Goal: Task Accomplishment & Management: Manage account settings

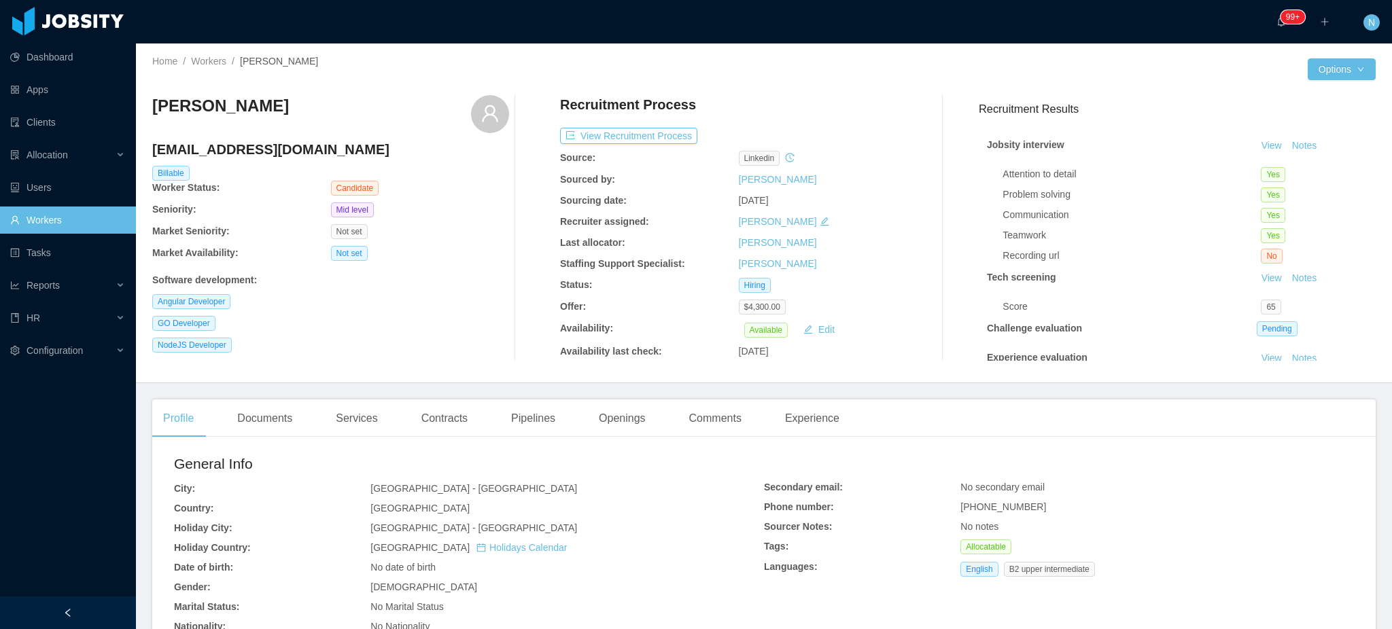
click at [280, 147] on h4 "freddiejmo@gmail.com" at bounding box center [330, 149] width 357 height 19
copy h4 "freddiejmo@gmail.com"
click at [273, 420] on div "Documents" at bounding box center [264, 419] width 77 height 38
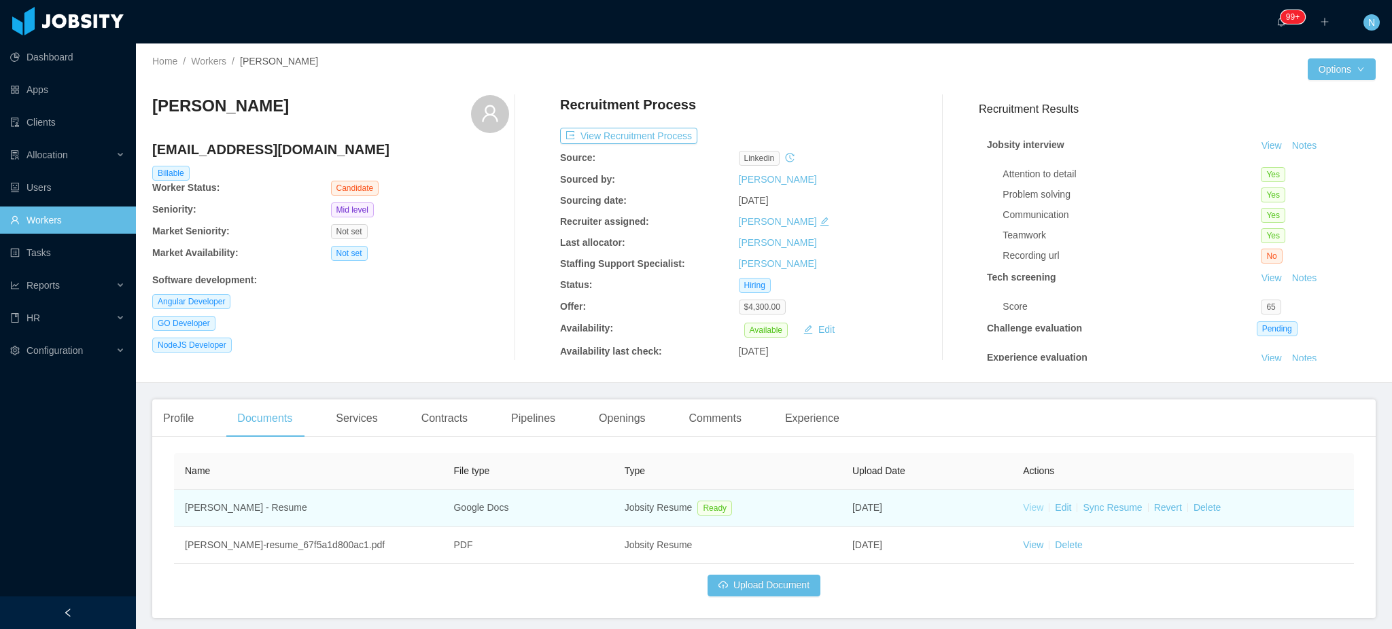
click at [1026, 511] on link "View" at bounding box center [1033, 507] width 20 height 11
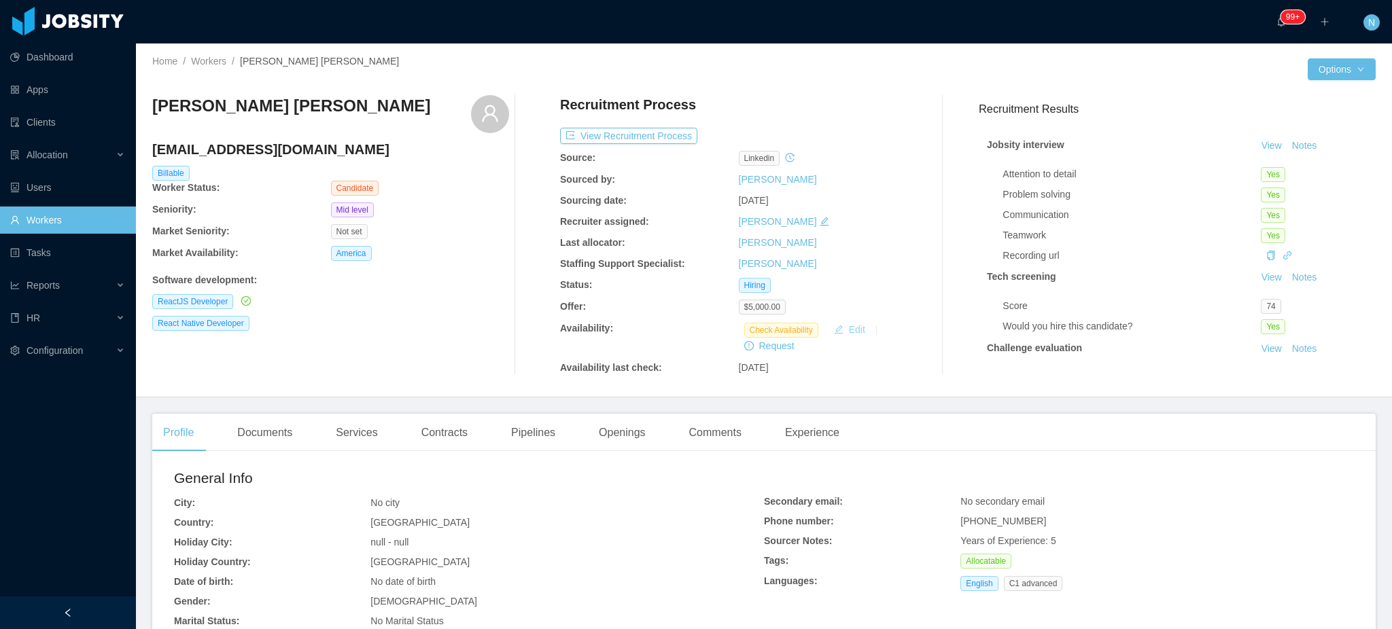
click at [854, 335] on button "Edit" at bounding box center [849, 329] width 42 height 16
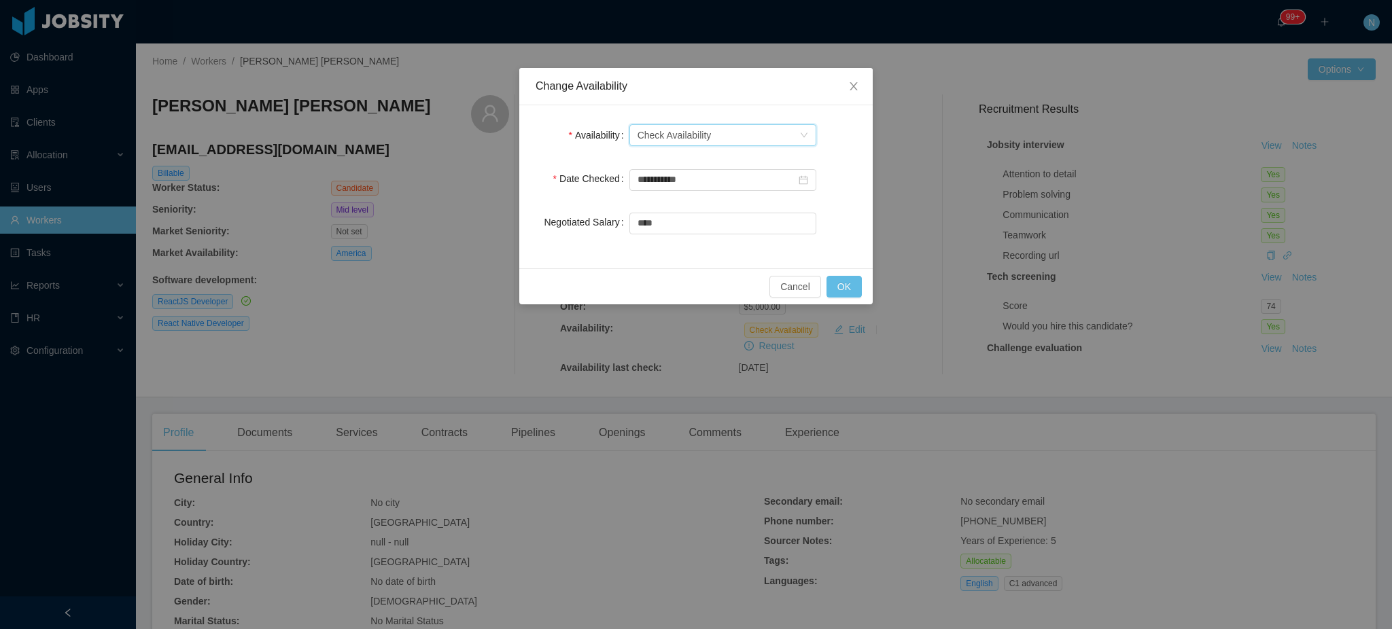
click at [688, 133] on div "Check Availability" at bounding box center [674, 135] width 74 height 20
click at [688, 191] on li "Not Available" at bounding box center [722, 185] width 187 height 22
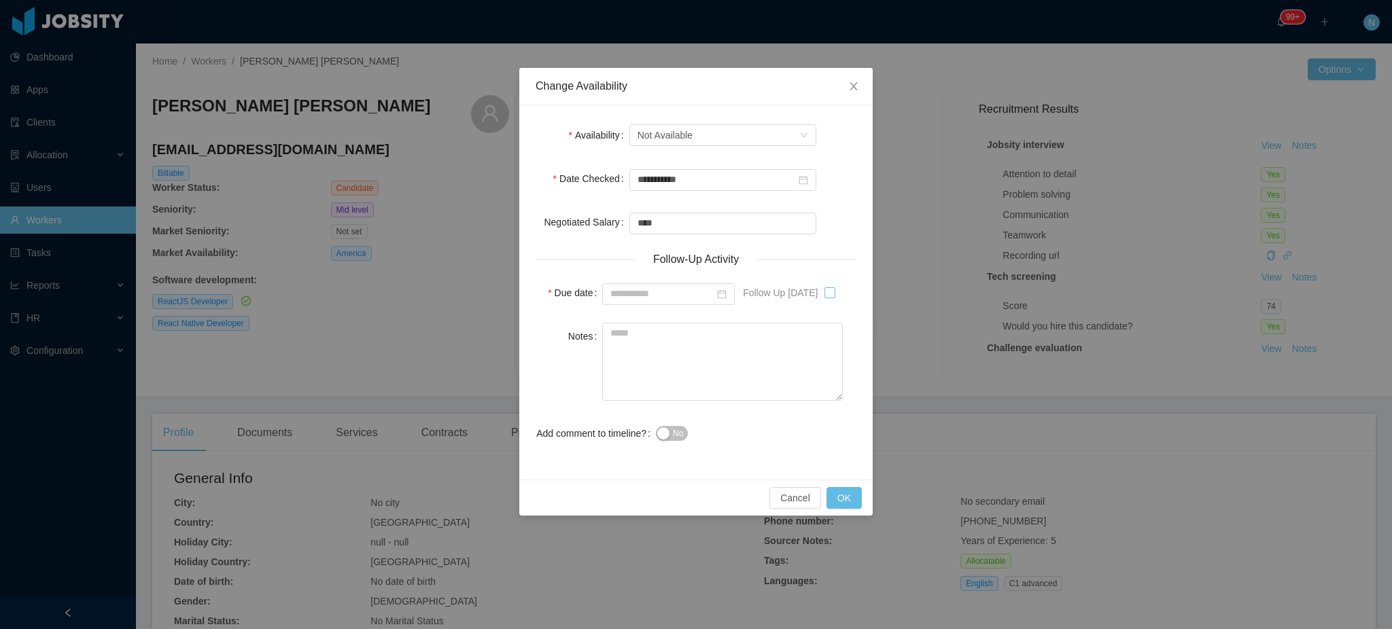
type input "**********"
drag, startPoint x: 718, startPoint y: 364, endPoint x: 710, endPoint y: 383, distance: 21.6
click at [718, 362] on textarea "Notes" at bounding box center [722, 362] width 241 height 78
drag, startPoint x: 672, startPoint y: 438, endPoint x: 671, endPoint y: 399, distance: 38.8
click at [671, 438] on button "No" at bounding box center [672, 433] width 32 height 15
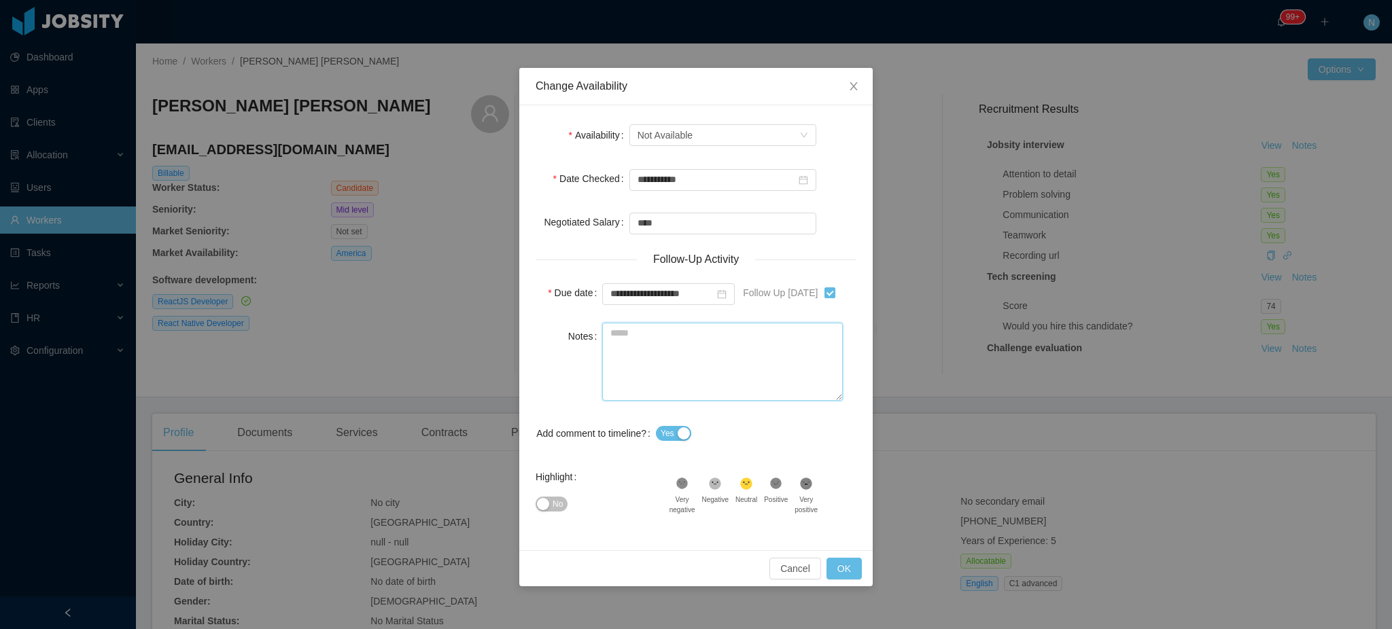
click at [677, 362] on textarea "Notes" at bounding box center [722, 362] width 241 height 78
click at [546, 508] on button "No" at bounding box center [552, 504] width 32 height 15
click at [677, 353] on textarea "Notes" at bounding box center [722, 362] width 241 height 78
type textarea "**********"
click at [851, 573] on button "OK" at bounding box center [843, 569] width 35 height 22
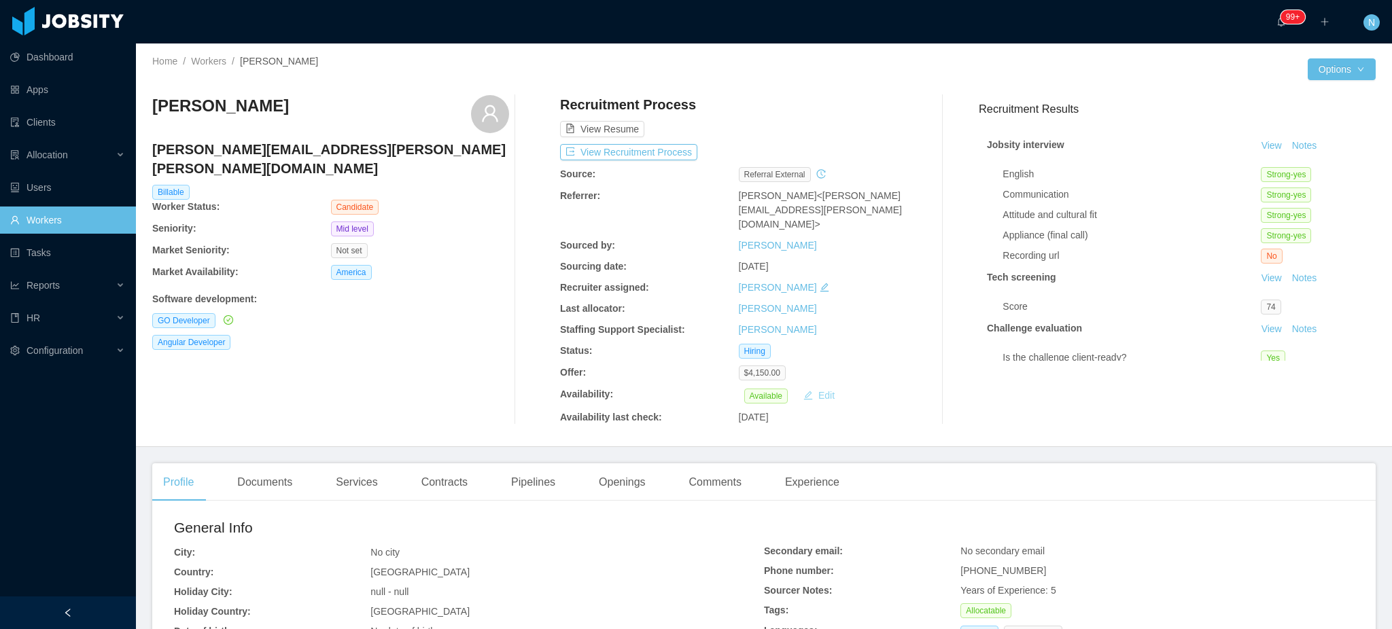
click at [814, 387] on button "Edit" at bounding box center [819, 395] width 42 height 16
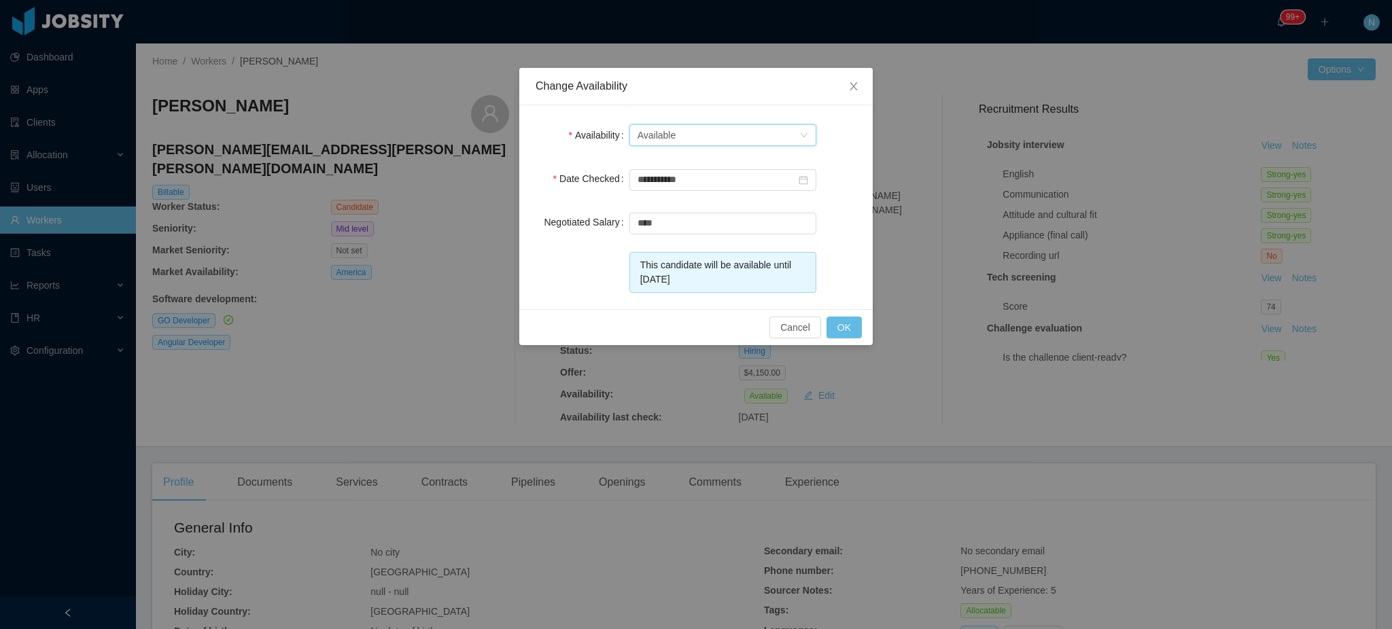
click at [687, 135] on div "Select one Available" at bounding box center [718, 135] width 162 height 20
click at [688, 160] on li "Available" at bounding box center [722, 163] width 187 height 22
click at [845, 330] on button "OK" at bounding box center [843, 328] width 35 height 22
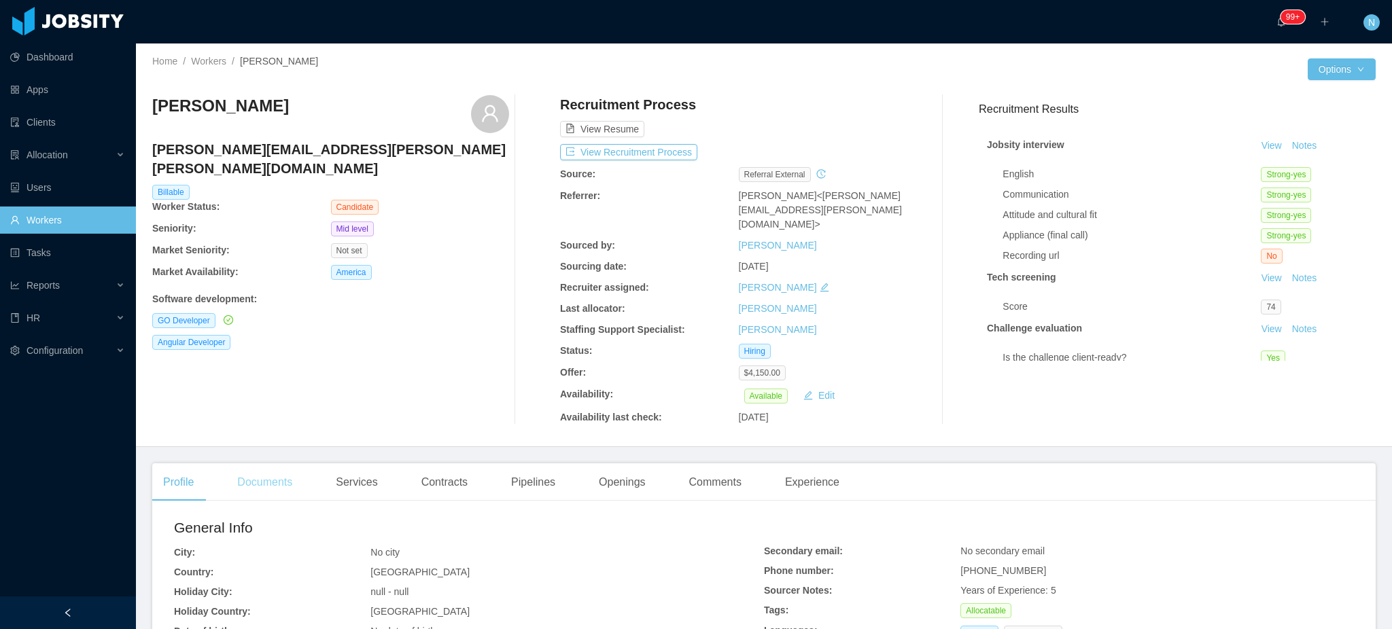
click at [268, 472] on div "Documents" at bounding box center [264, 482] width 77 height 38
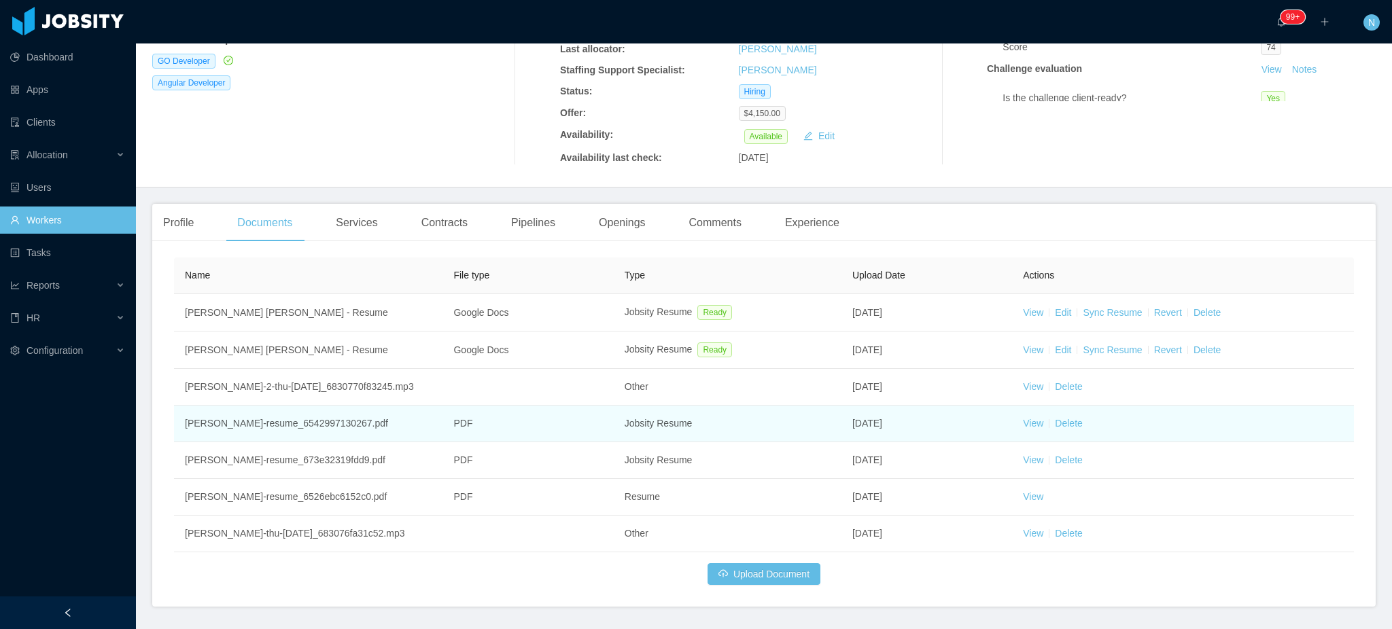
scroll to position [290, 0]
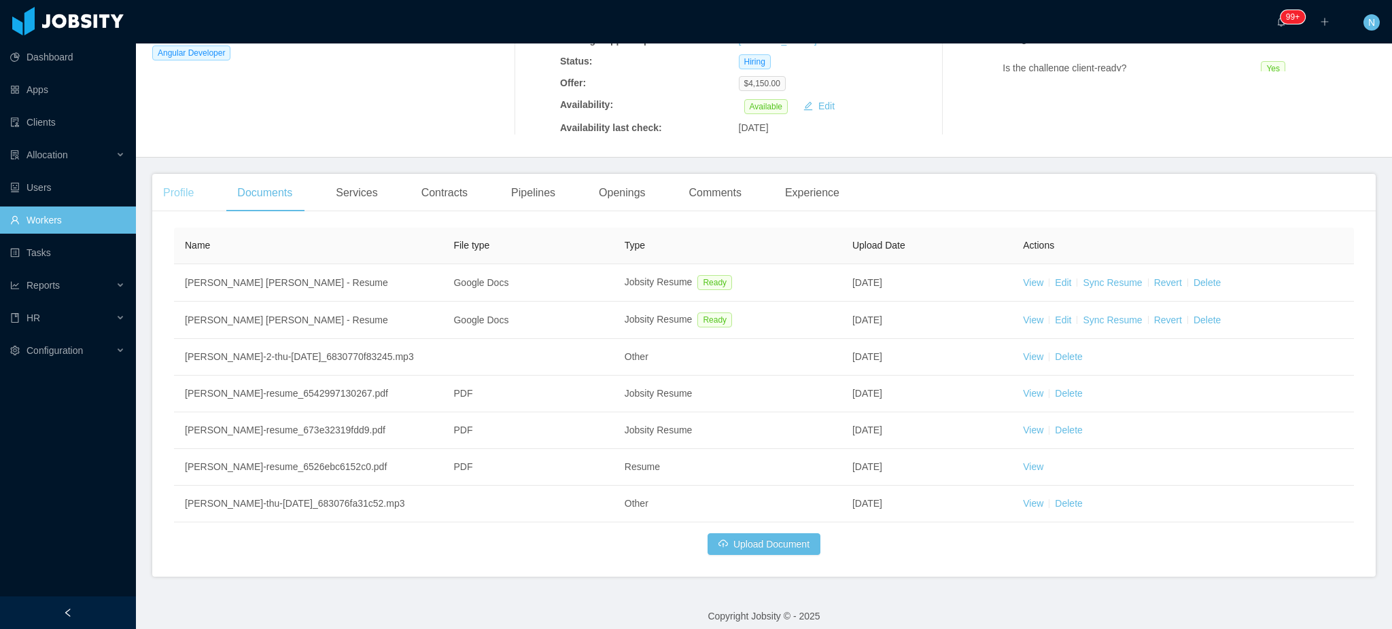
click at [178, 174] on div "Profile" at bounding box center [178, 193] width 52 height 38
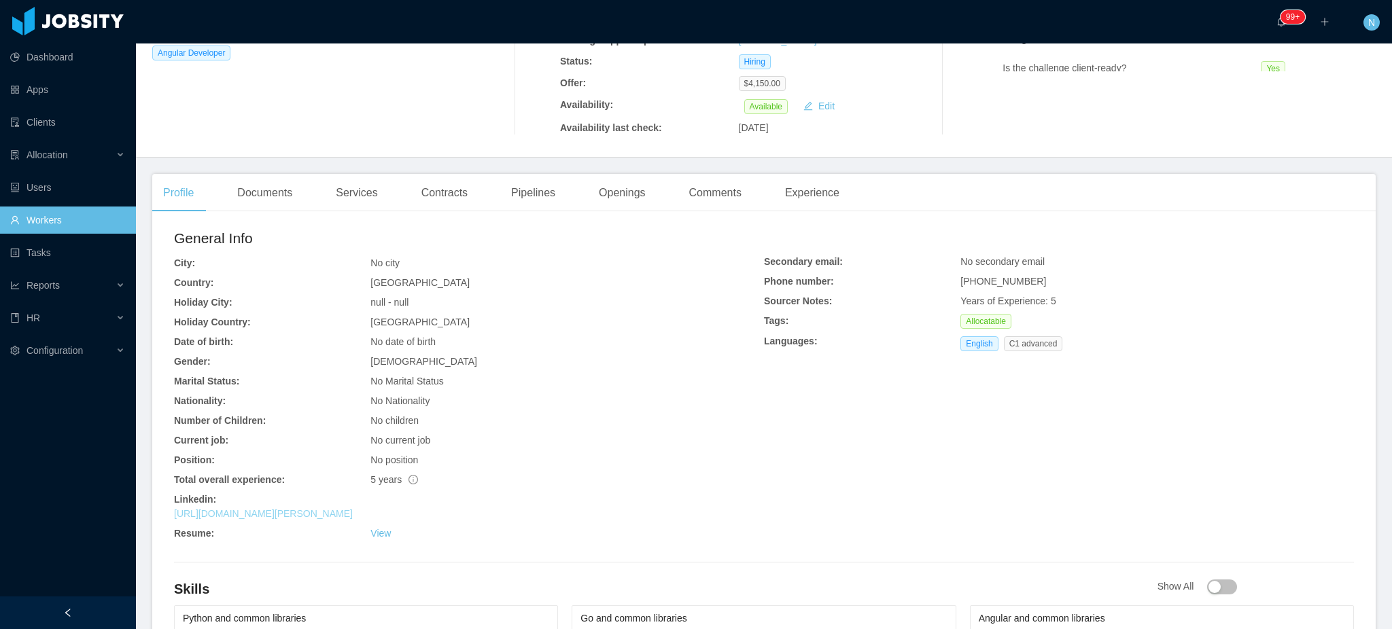
click at [353, 508] on link "https://www.linkedin.com/in/starlin-gil-cruz-951316110" at bounding box center [263, 513] width 179 height 11
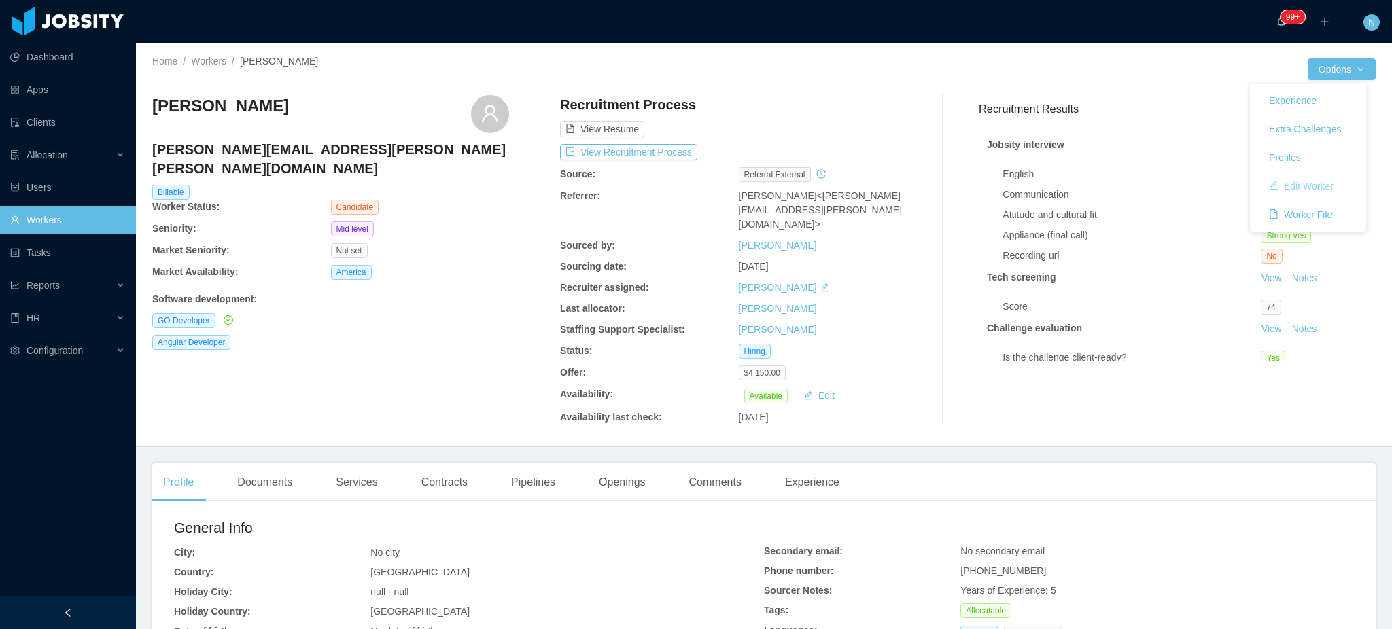
click at [1327, 186] on button "Edit Worker" at bounding box center [1301, 186] width 86 height 22
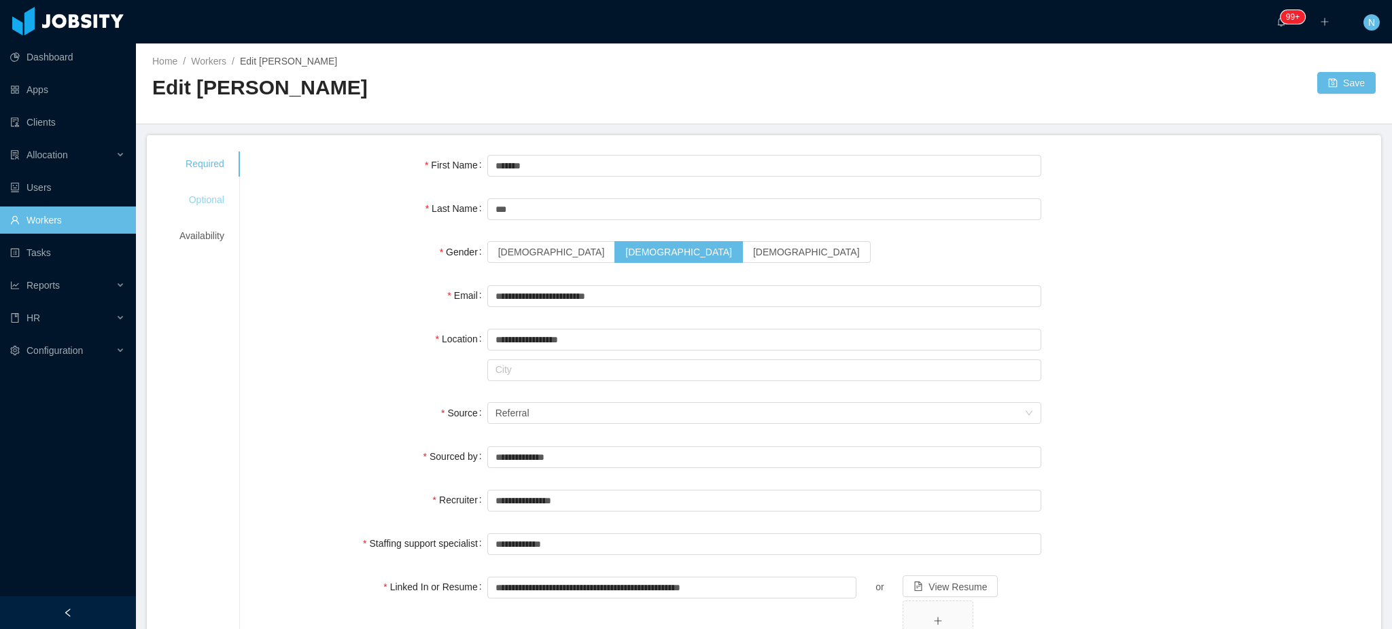
click at [208, 198] on div "Optional" at bounding box center [201, 200] width 77 height 25
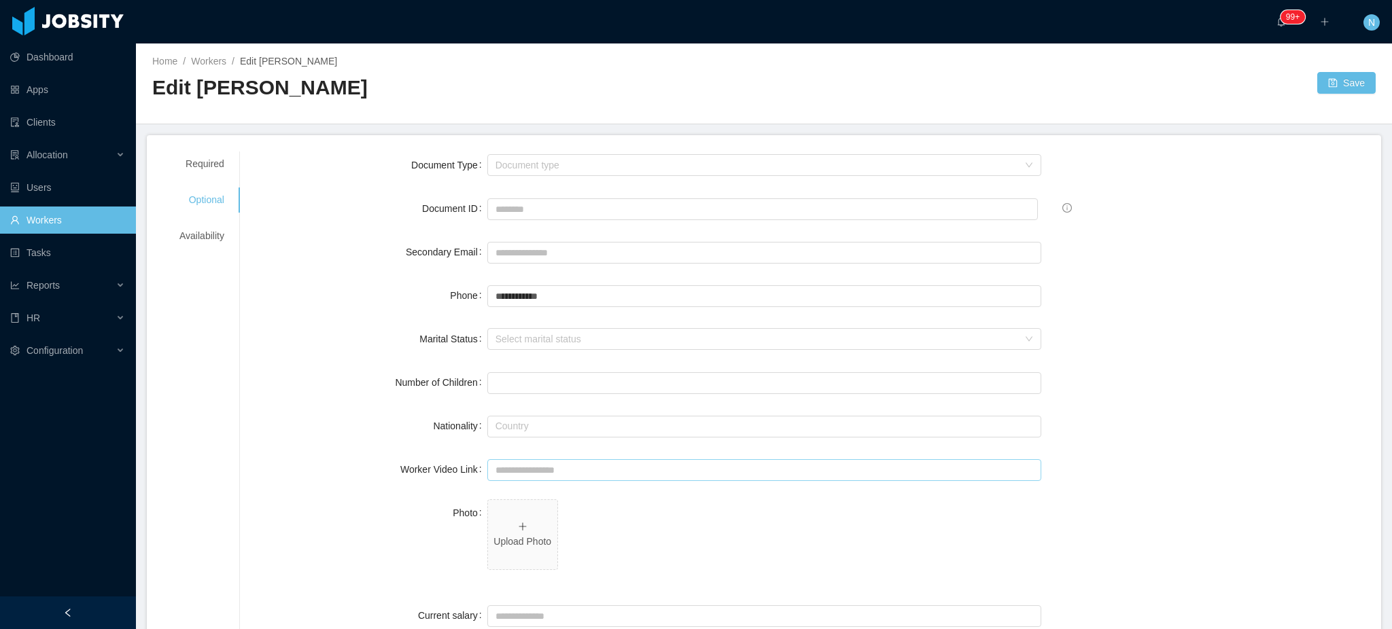
scroll to position [181, 0]
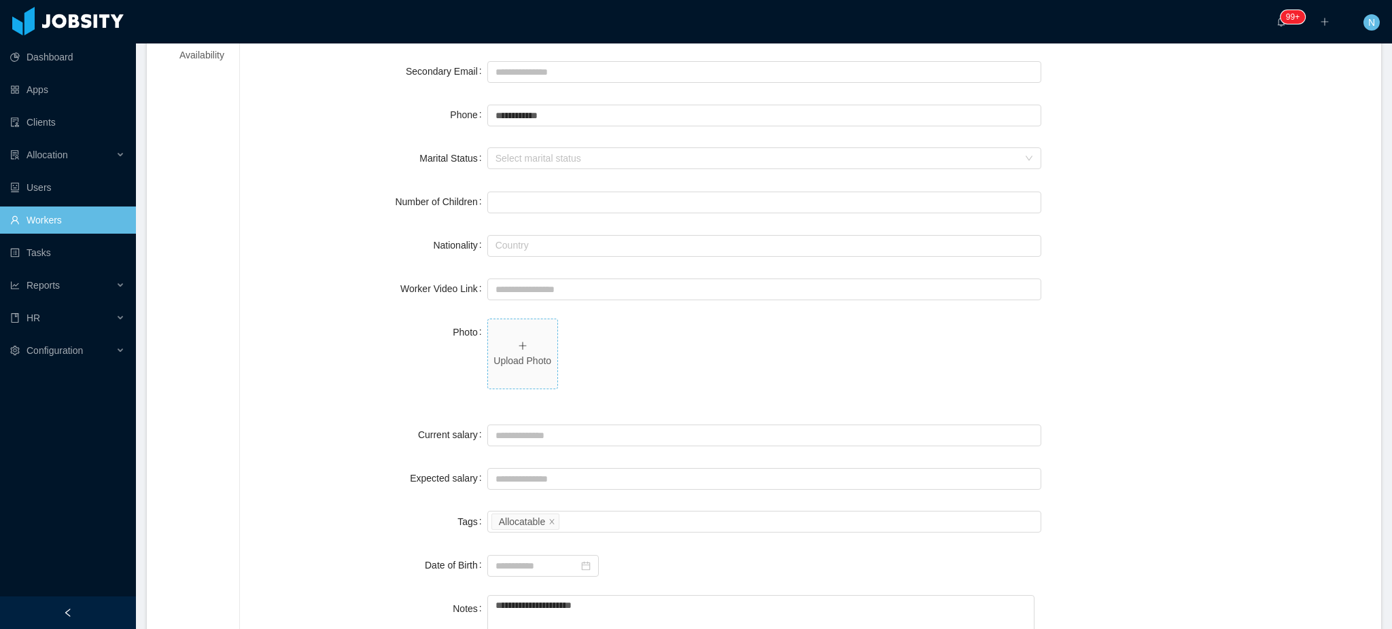
click at [518, 349] on icon "icon: plus" at bounding box center [523, 346] width 10 height 10
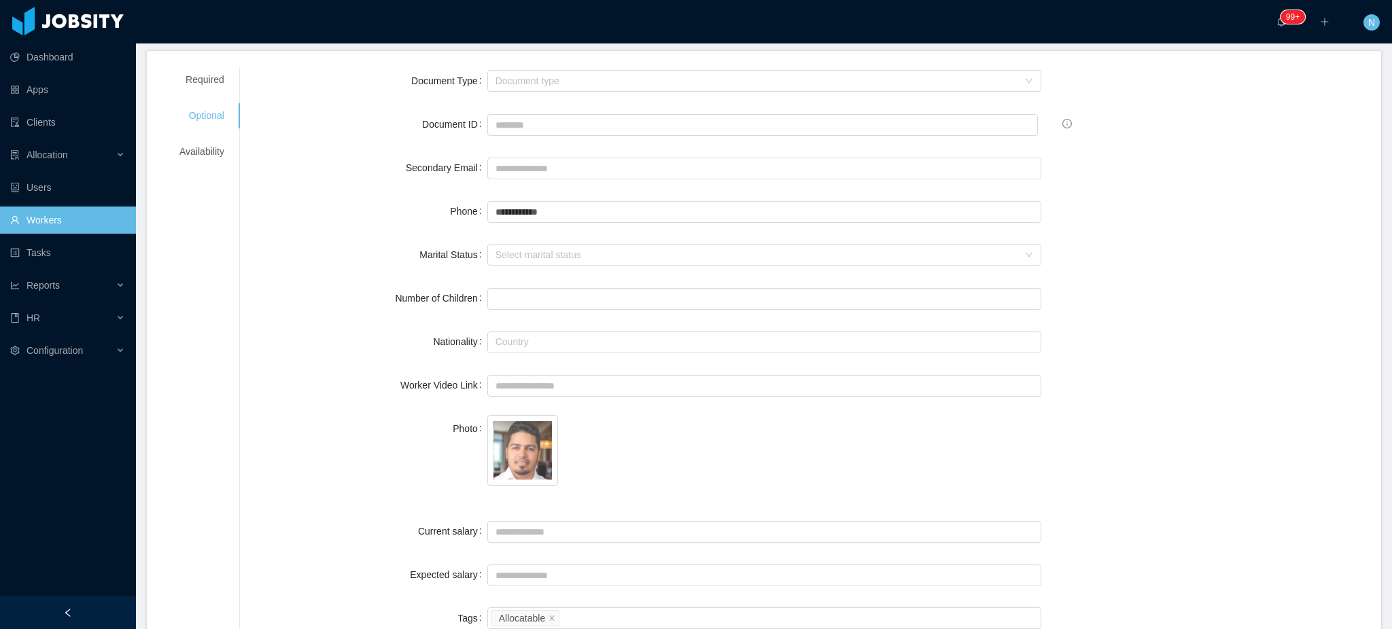
scroll to position [0, 0]
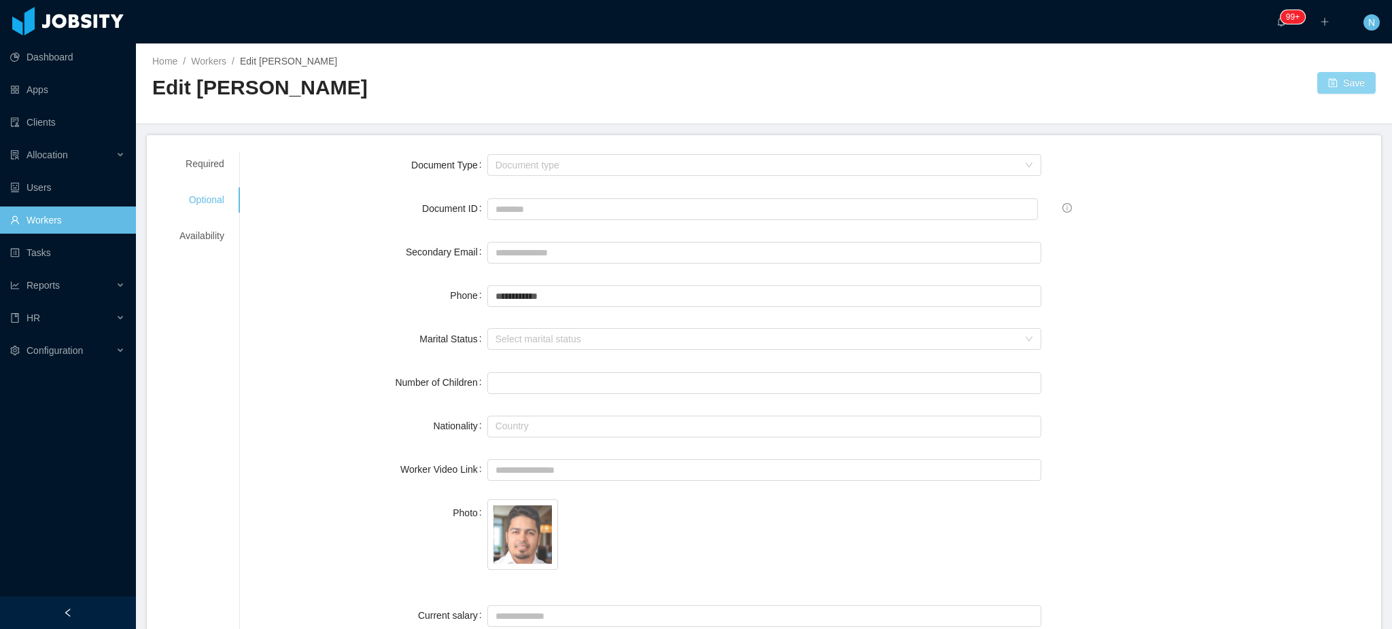
click at [1333, 77] on button "Save" at bounding box center [1346, 83] width 58 height 22
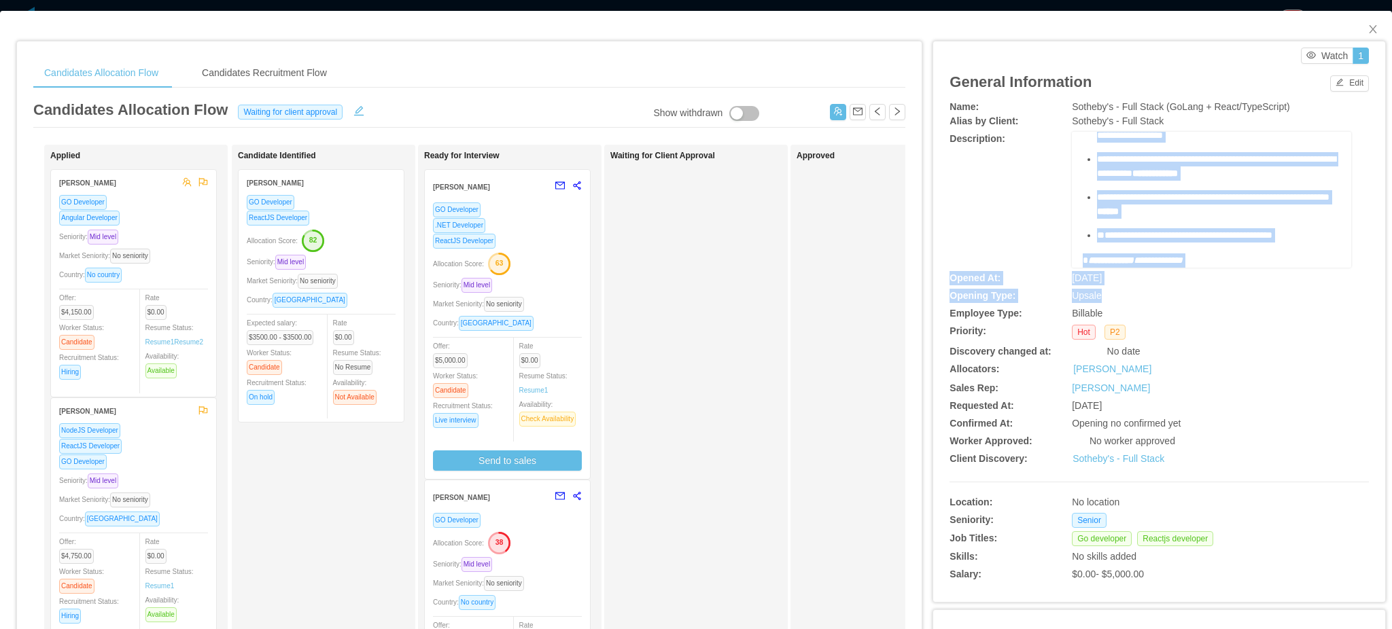
scroll to position [640, 0]
drag, startPoint x: 1070, startPoint y: 160, endPoint x: 1306, endPoint y: 237, distance: 247.6
click at [1306, 237] on div "**********" at bounding box center [1211, 200] width 279 height 136
copy div "**********"
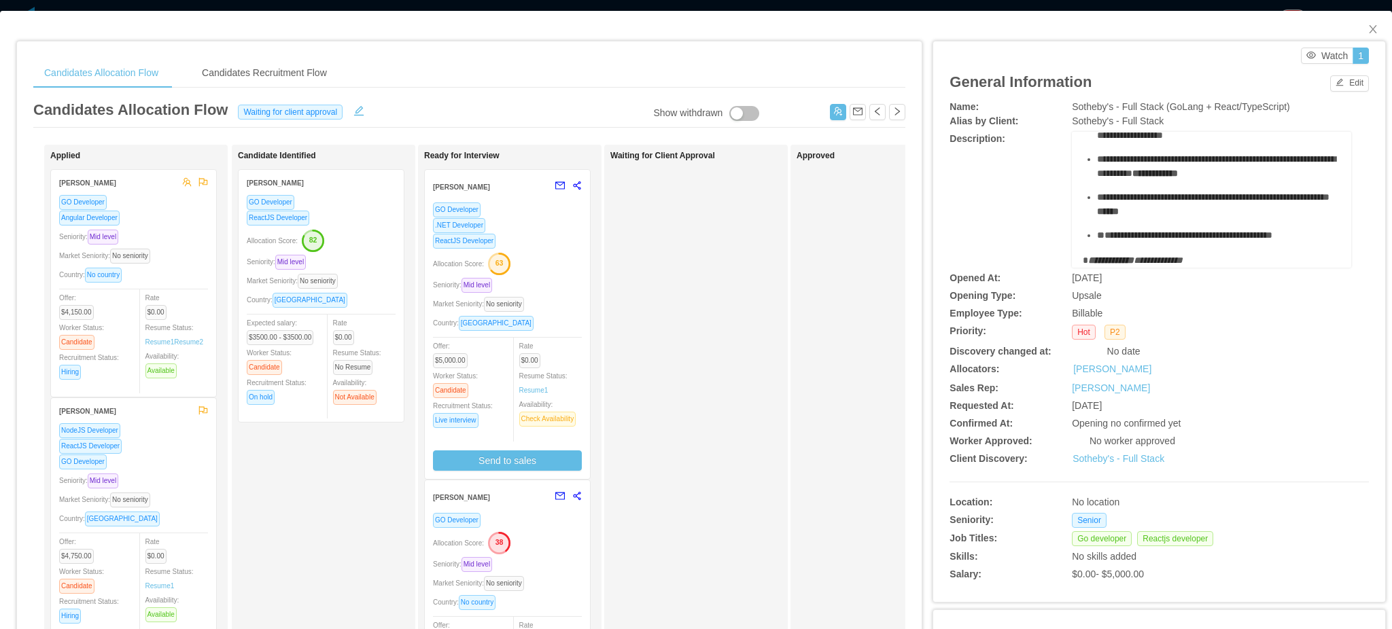
click at [1153, 83] on div "General Information Edit" at bounding box center [1158, 82] width 419 height 36
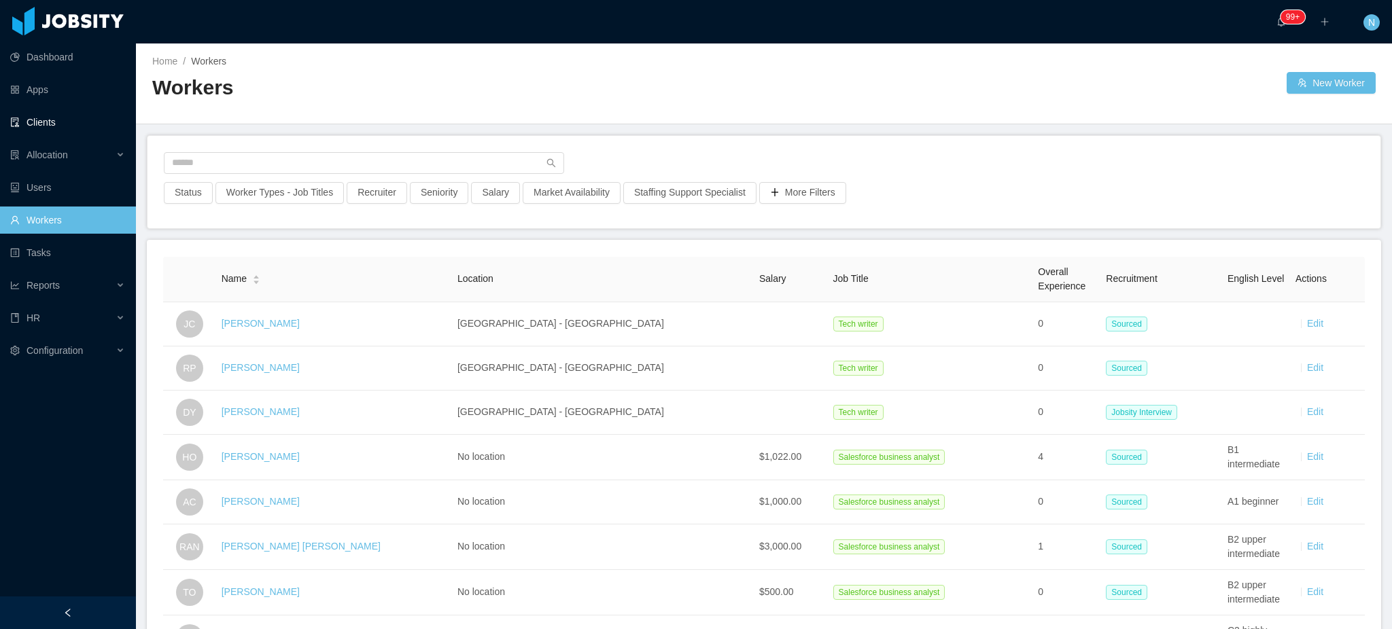
click at [46, 118] on link "Clients" at bounding box center [67, 122] width 115 height 27
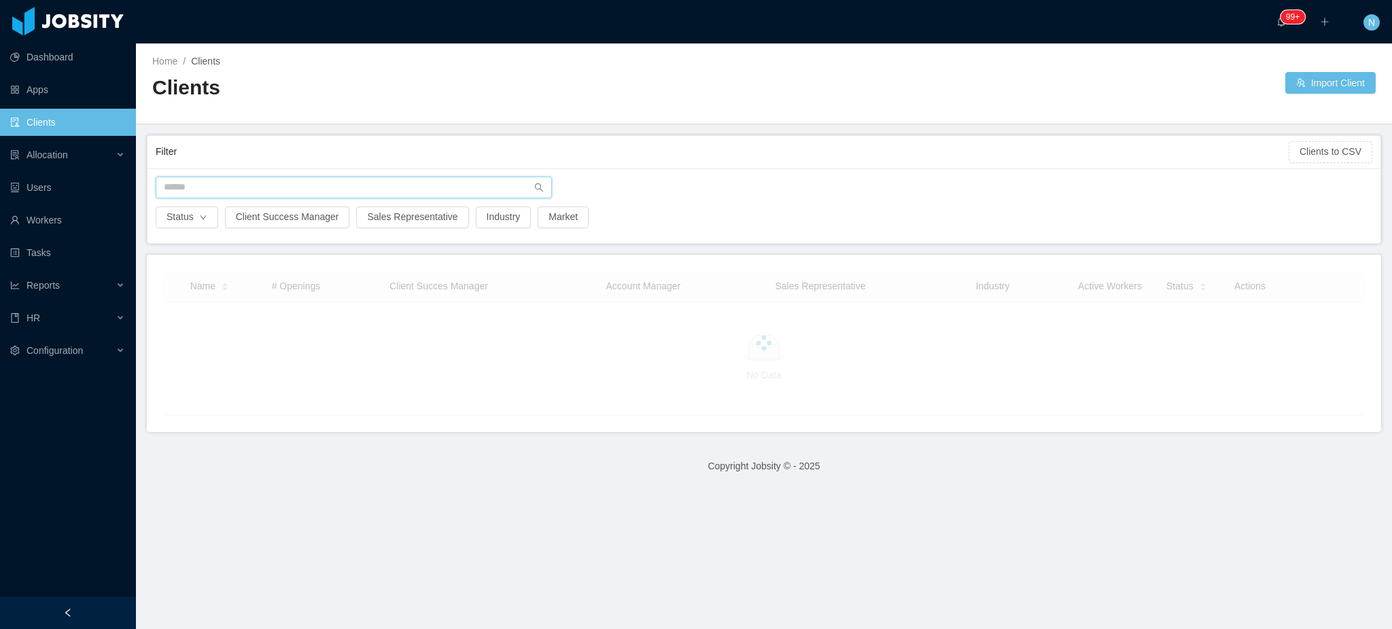
click at [225, 192] on input "text" at bounding box center [354, 188] width 396 height 22
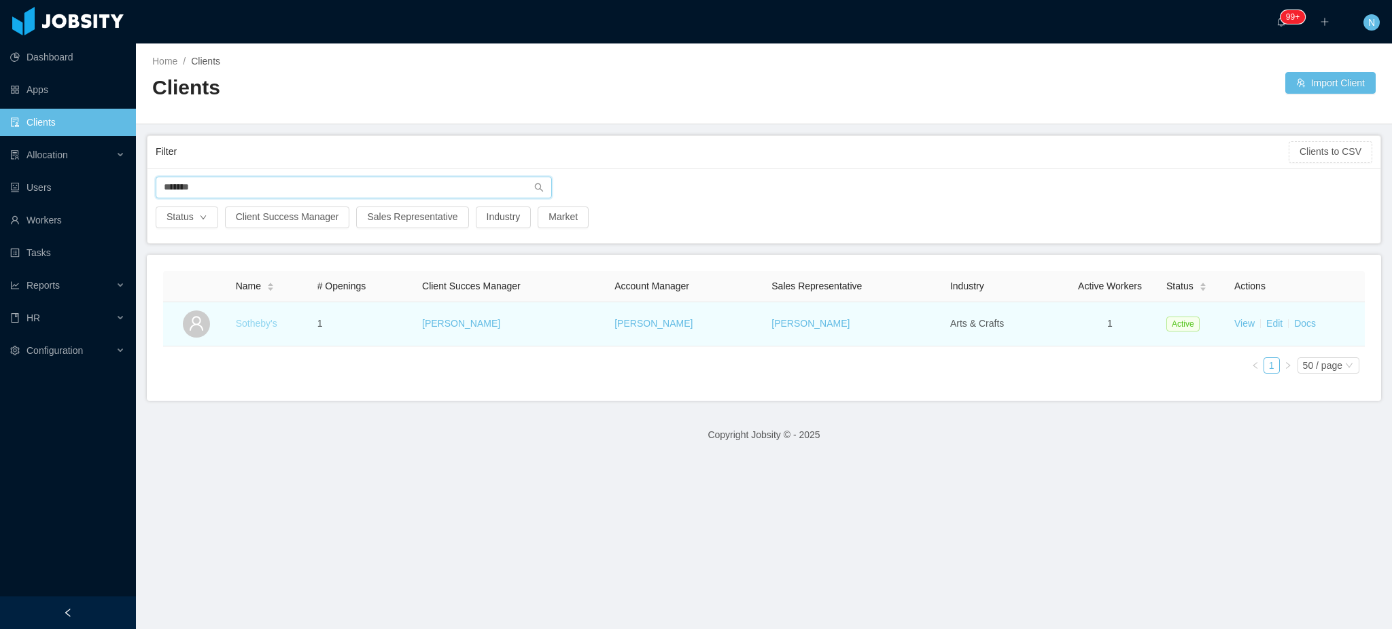
type input "*******"
click at [250, 327] on link "Sotheby's" at bounding box center [256, 323] width 41 height 11
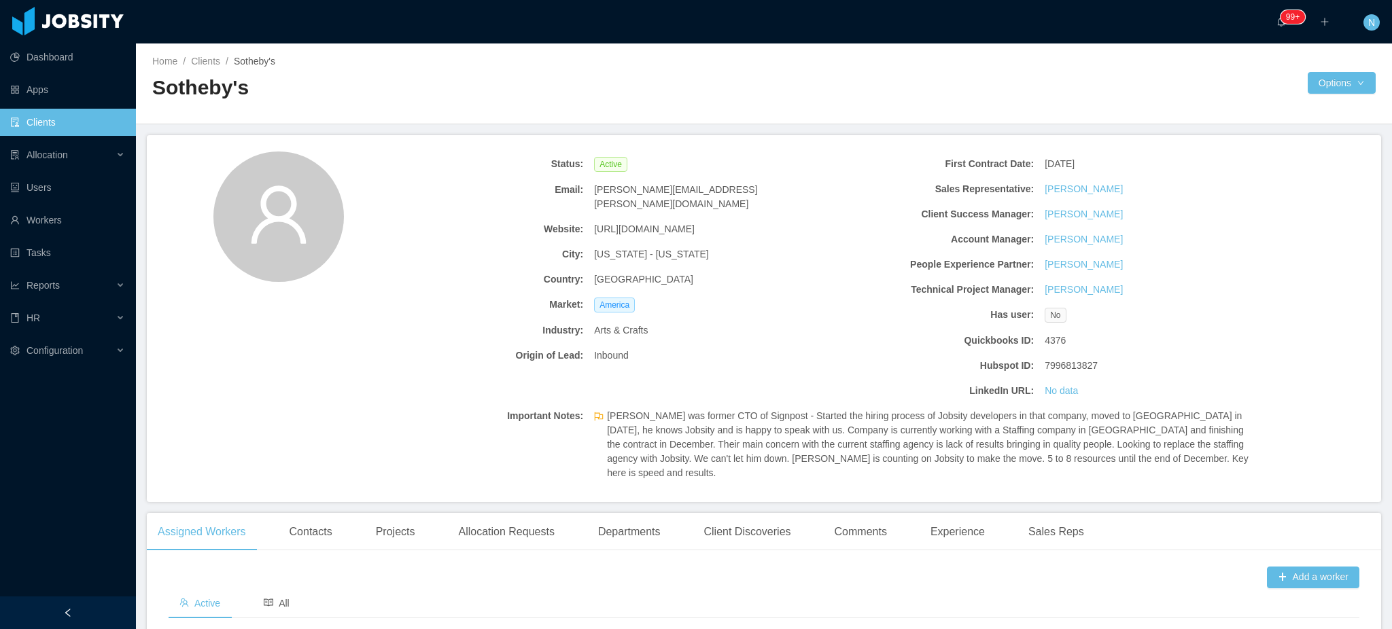
click at [614, 222] on span "[URL][DOMAIN_NAME]" at bounding box center [644, 229] width 101 height 14
copy span "[URL][DOMAIN_NAME]"
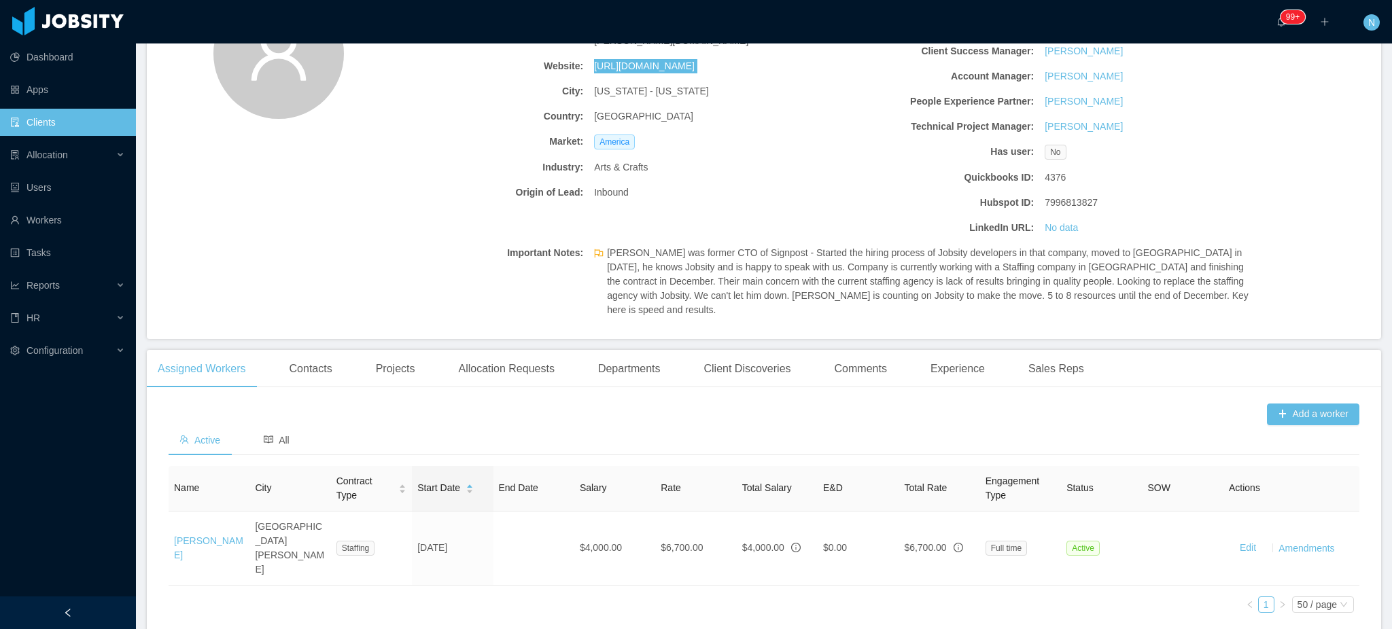
scroll to position [200, 0]
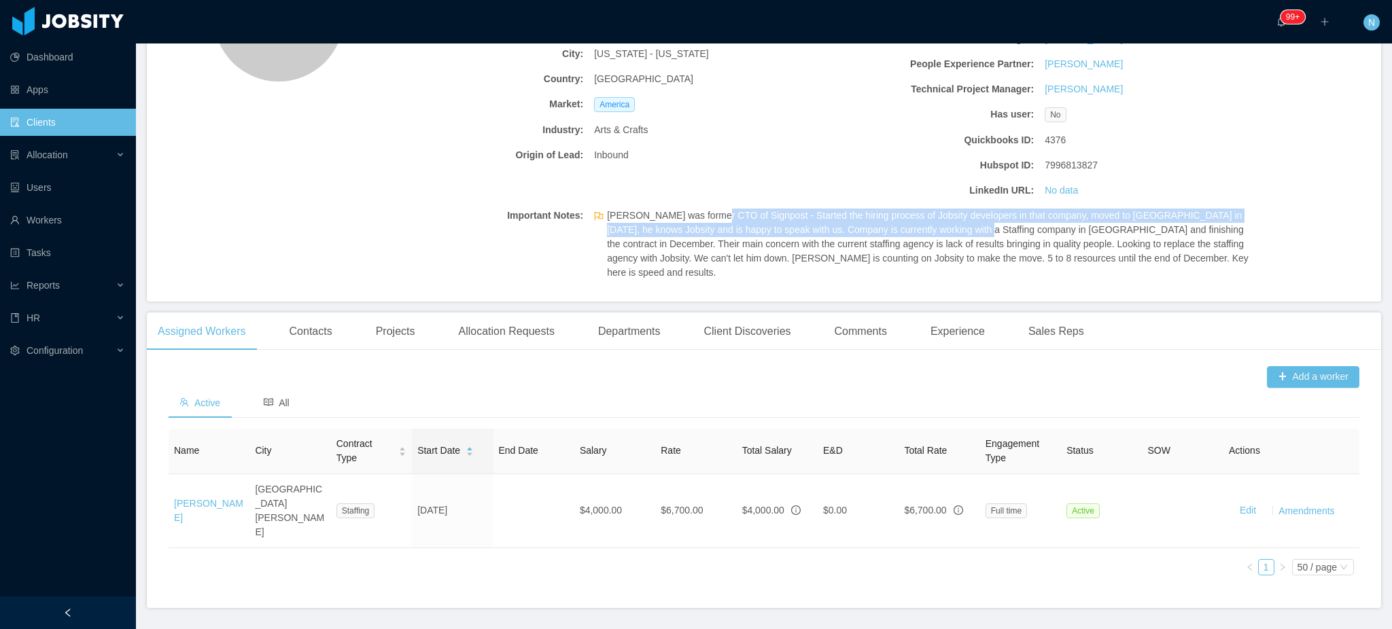
drag, startPoint x: 833, startPoint y: 207, endPoint x: 964, endPoint y: 237, distance: 133.7
click at [964, 237] on span "[PERSON_NAME] was former CTO of Signpost - Started the hiring process of Jobsit…" at bounding box center [933, 244] width 652 height 71
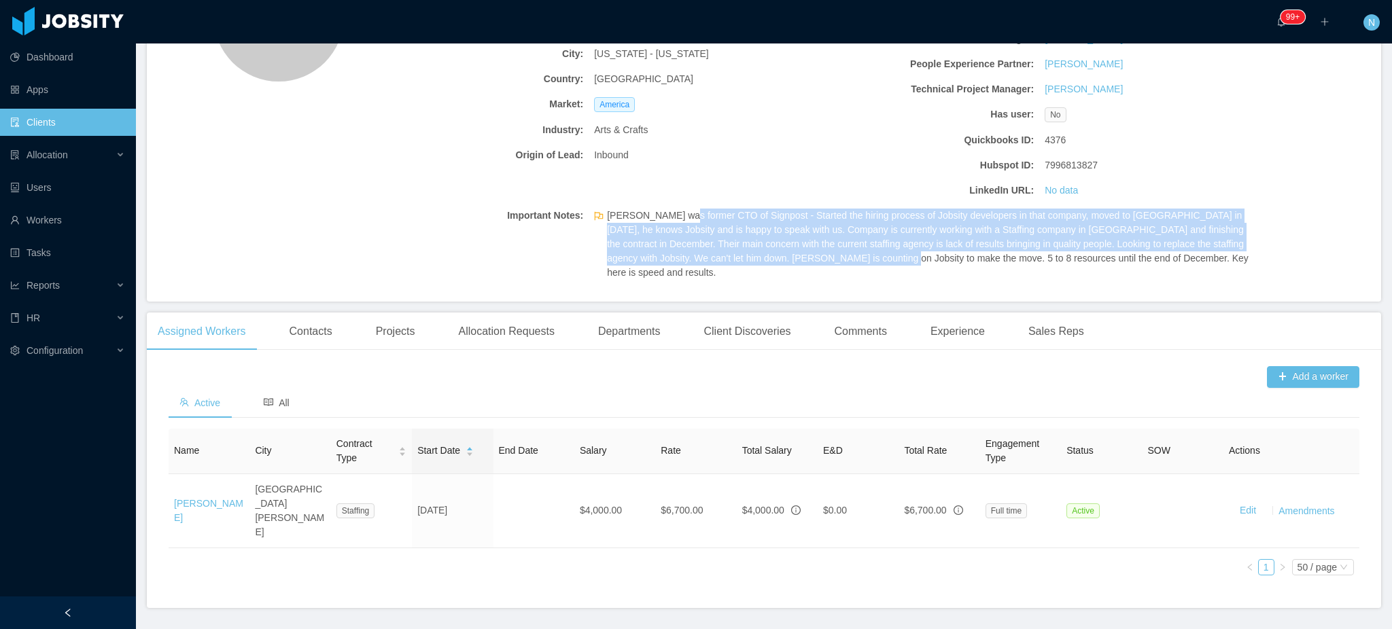
drag, startPoint x: 826, startPoint y: 212, endPoint x: 860, endPoint y: 260, distance: 59.0
click at [860, 260] on span "[PERSON_NAME] was former CTO of Signpost - Started the hiring process of Jobsit…" at bounding box center [933, 244] width 652 height 71
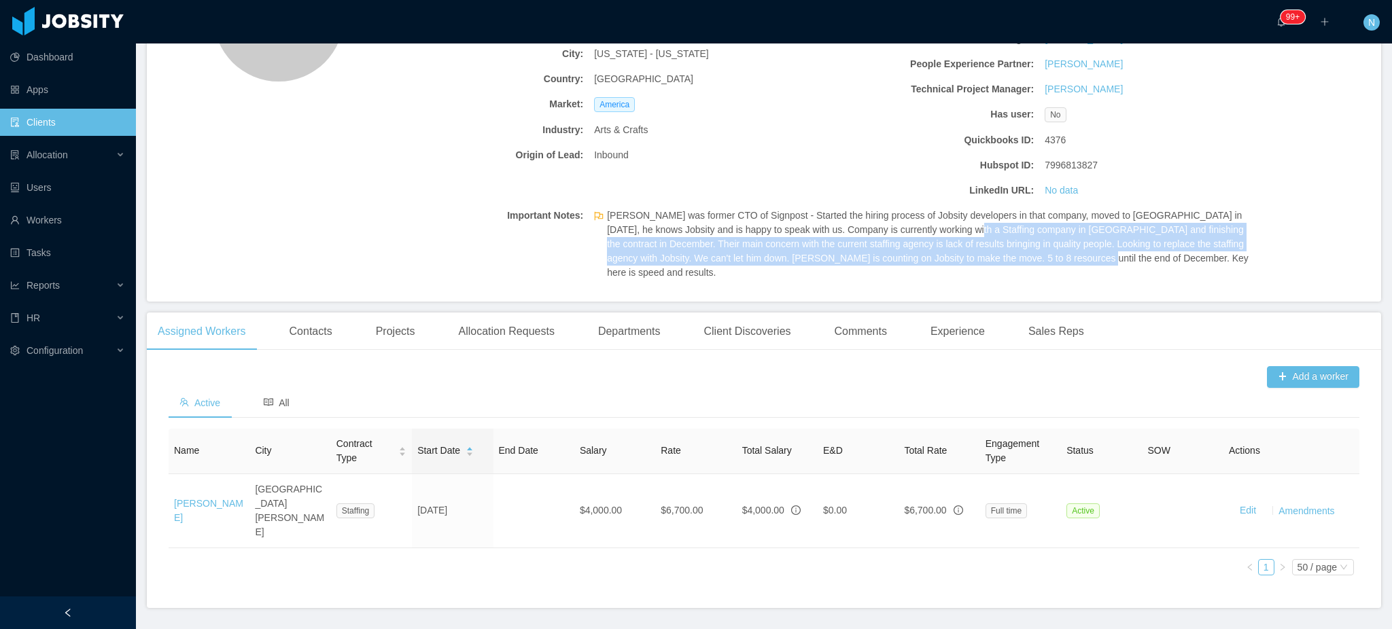
drag, startPoint x: 998, startPoint y: 233, endPoint x: 1058, endPoint y: 259, distance: 65.1
click at [1058, 259] on span "Wade Foreman was former CTO of Signpost - Started the hiring process of Jobsity…" at bounding box center [933, 244] width 652 height 71
click at [1059, 259] on span "Wade Foreman was former CTO of Signpost - Started the hiring process of Jobsity…" at bounding box center [933, 244] width 652 height 71
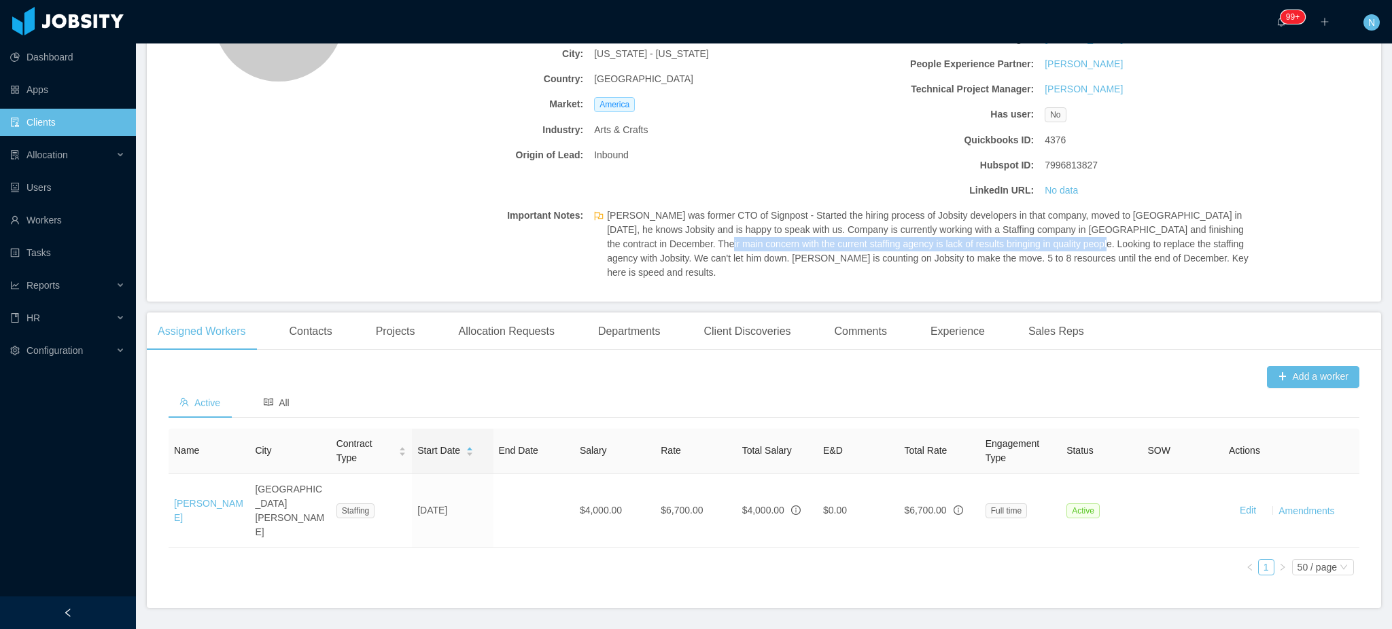
drag, startPoint x: 705, startPoint y: 245, endPoint x: 1061, endPoint y: 241, distance: 356.1
click at [1061, 241] on span "Wade Foreman was former CTO of Signpost - Started the hiring process of Jobsity…" at bounding box center [933, 244] width 652 height 71
drag, startPoint x: 1102, startPoint y: 241, endPoint x: 1215, endPoint y: 241, distance: 112.8
click at [1215, 241] on span "Wade Foreman was former CTO of Signpost - Started the hiring process of Jobsity…" at bounding box center [933, 244] width 652 height 71
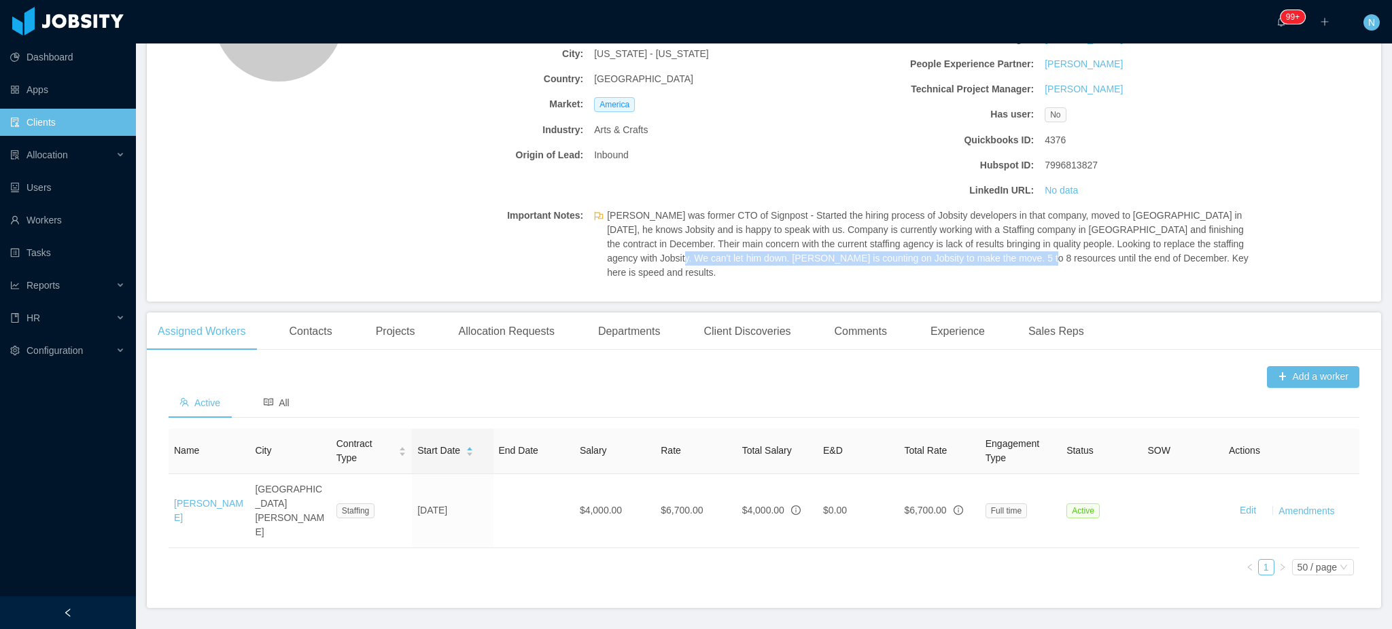
drag, startPoint x: 665, startPoint y: 257, endPoint x: 992, endPoint y: 257, distance: 326.9
click at [992, 257] on span "Wade Foreman was former CTO of Signpost - Started the hiring process of Jobsity…" at bounding box center [933, 244] width 652 height 71
drag, startPoint x: 1088, startPoint y: 258, endPoint x: 1145, endPoint y: 260, distance: 57.2
click at [1145, 260] on span "Wade Foreman was former CTO of Signpost - Started the hiring process of Jobsity…" at bounding box center [933, 244] width 652 height 71
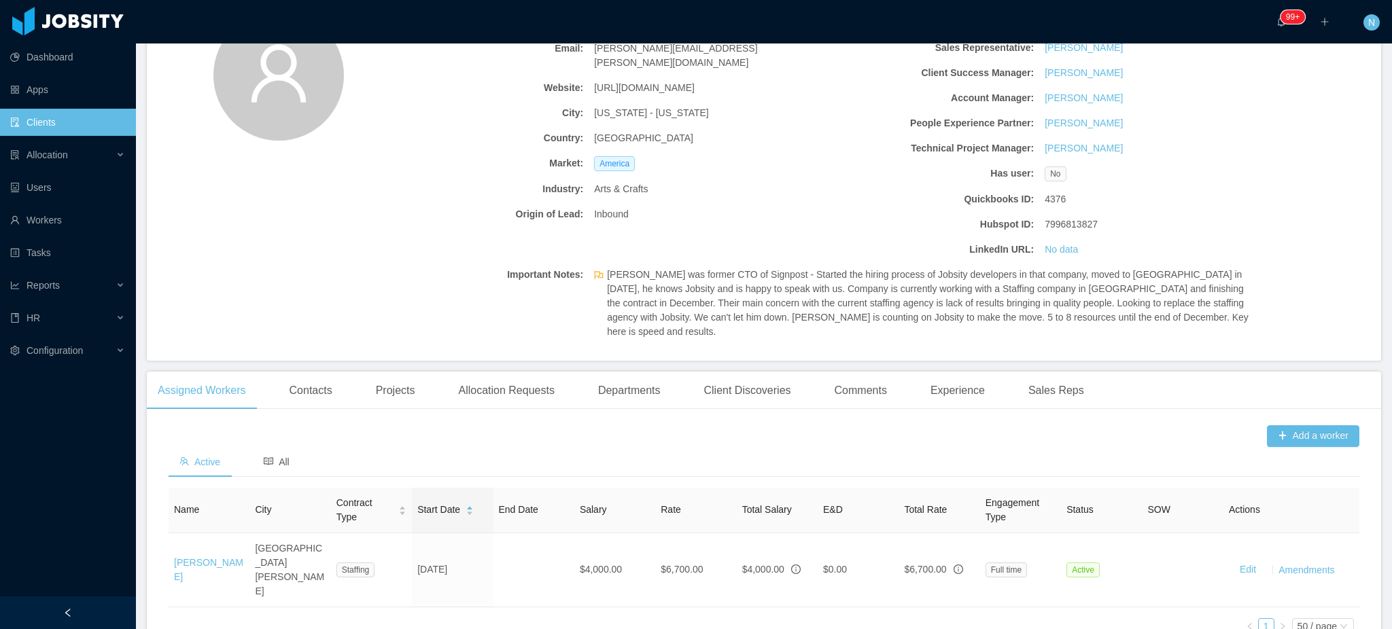
scroll to position [0, 0]
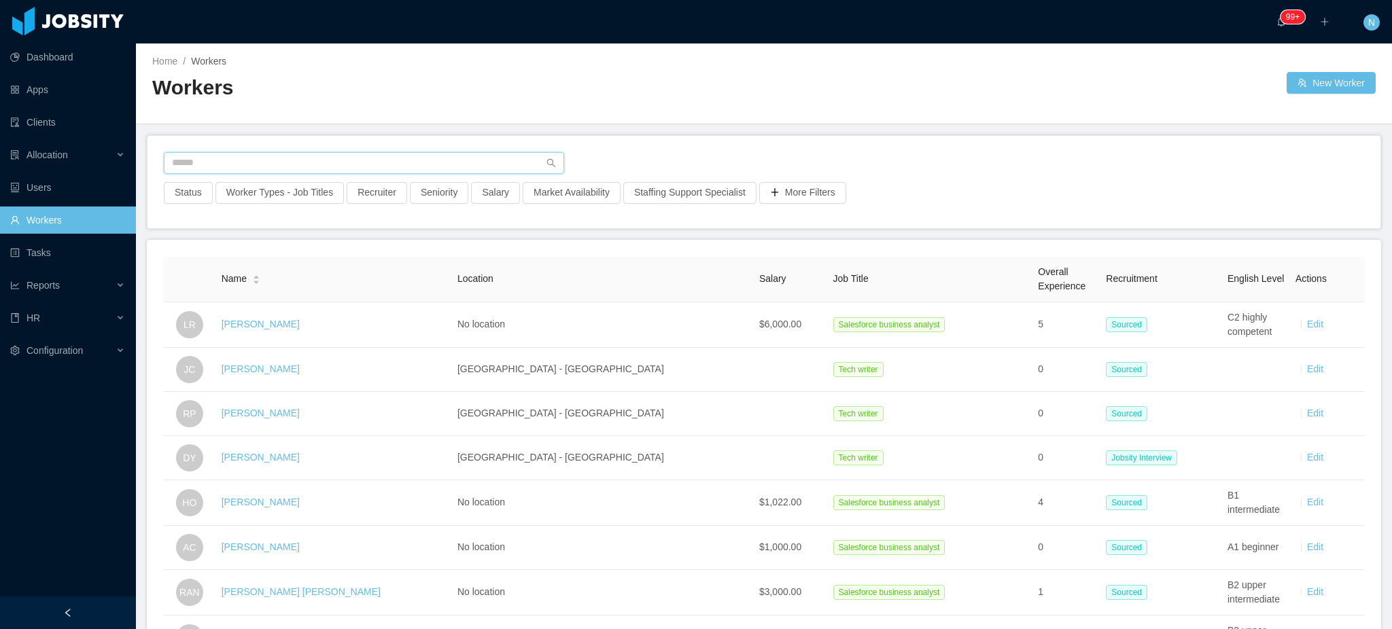
click at [312, 157] on input "text" at bounding box center [364, 163] width 400 height 22
paste input "**********"
type input "**********"
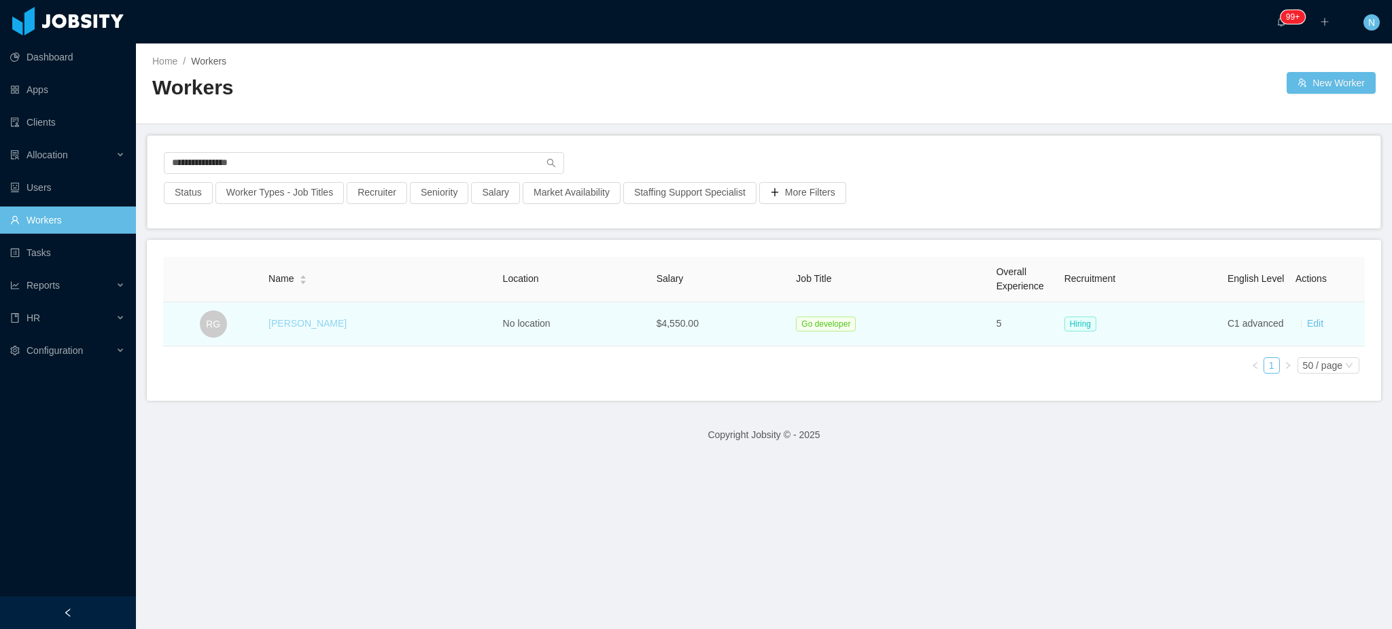
click at [320, 323] on link "[PERSON_NAME]" at bounding box center [307, 323] width 78 height 11
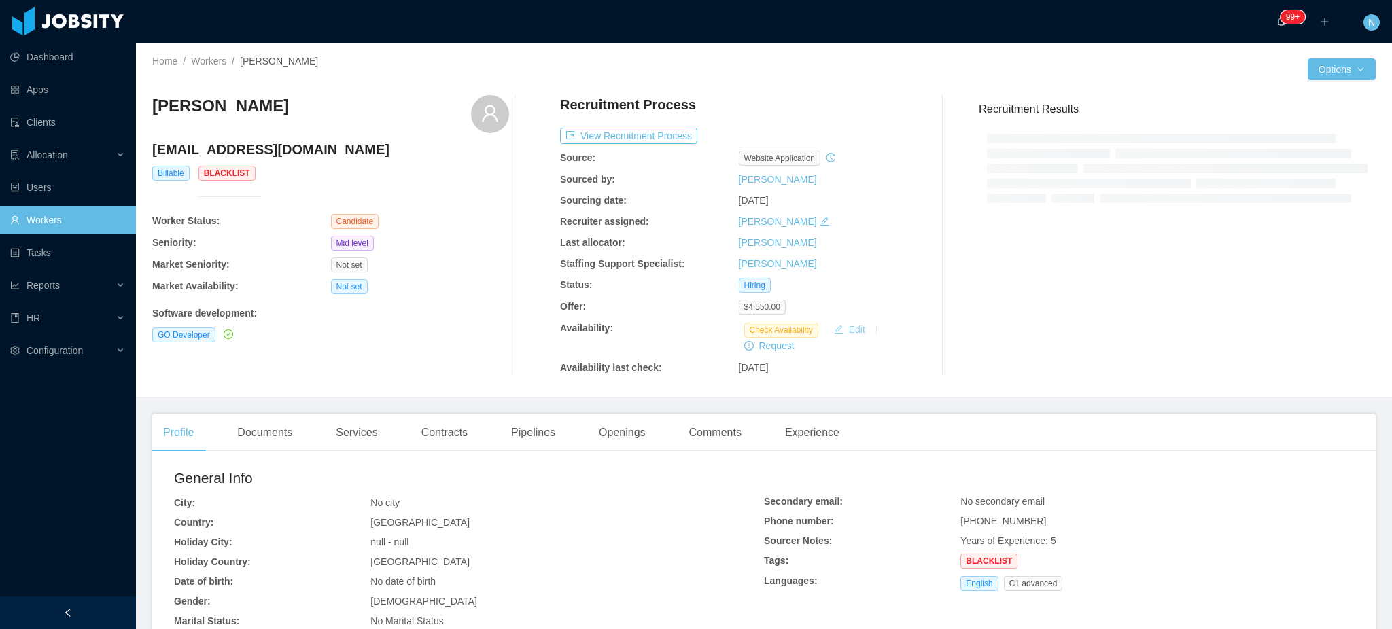
click at [856, 330] on button "Edit" at bounding box center [849, 329] width 42 height 16
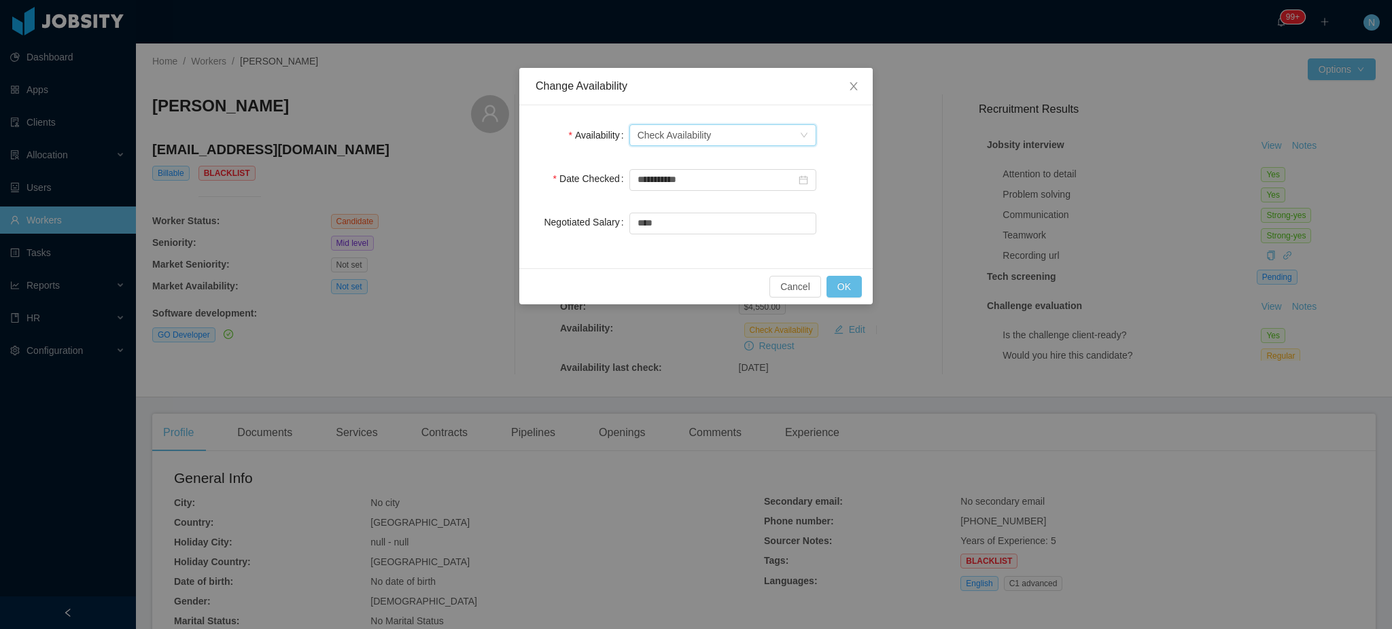
click at [697, 131] on div "Check Availability" at bounding box center [674, 135] width 74 height 20
click at [688, 153] on li "Available" at bounding box center [722, 163] width 187 height 22
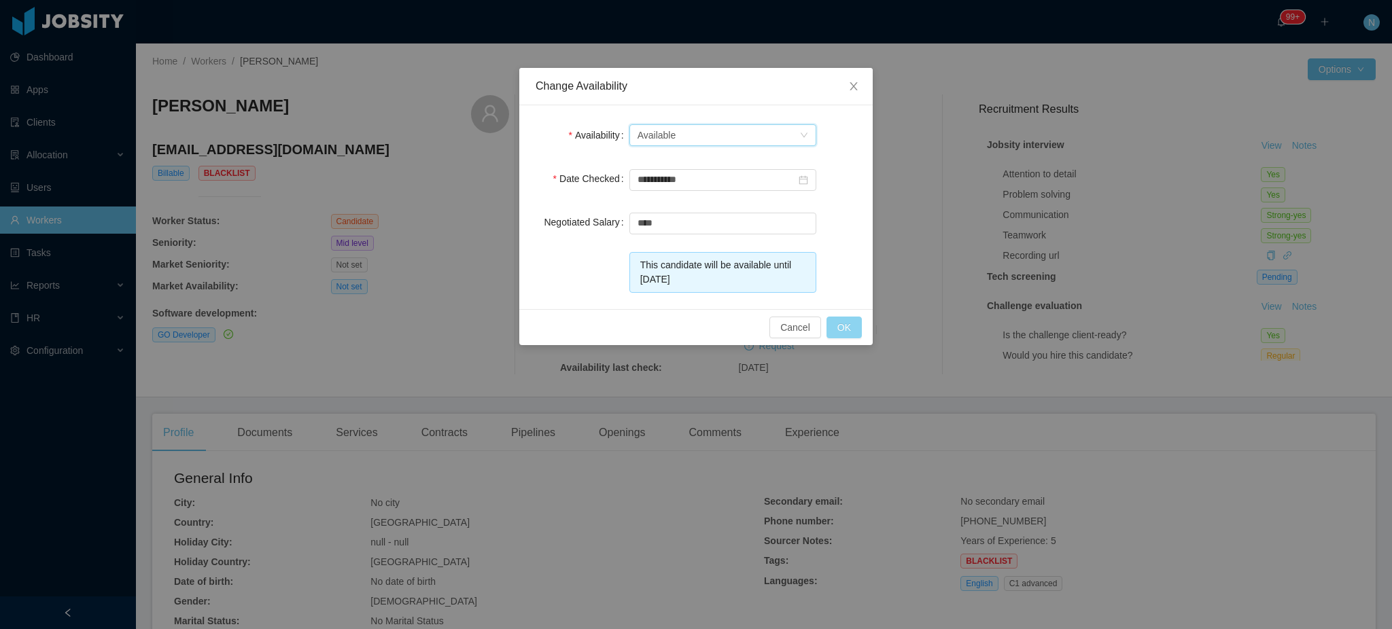
click at [838, 326] on button "OK" at bounding box center [843, 328] width 35 height 22
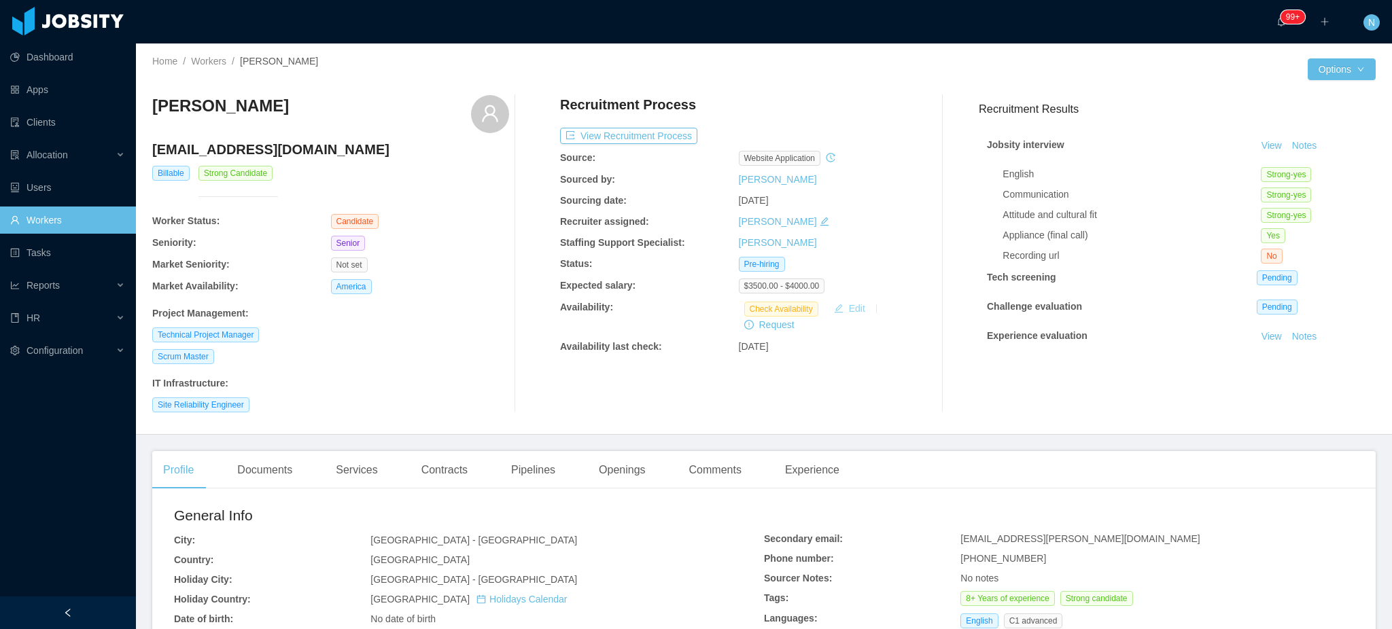
click at [846, 311] on button "Edit" at bounding box center [849, 308] width 42 height 16
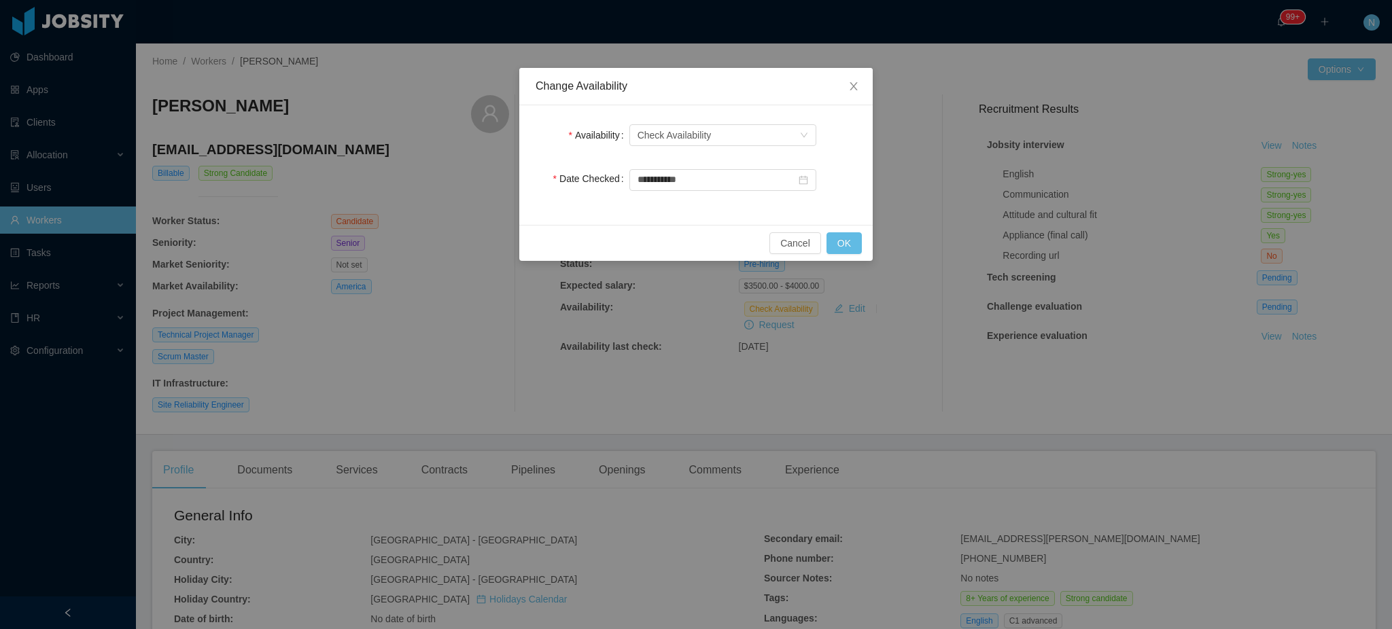
click at [701, 124] on div "Select one Check Availability" at bounding box center [722, 135] width 187 height 27
click at [705, 134] on div "Check Availability" at bounding box center [674, 135] width 74 height 20
click at [709, 160] on li "Available" at bounding box center [722, 163] width 187 height 22
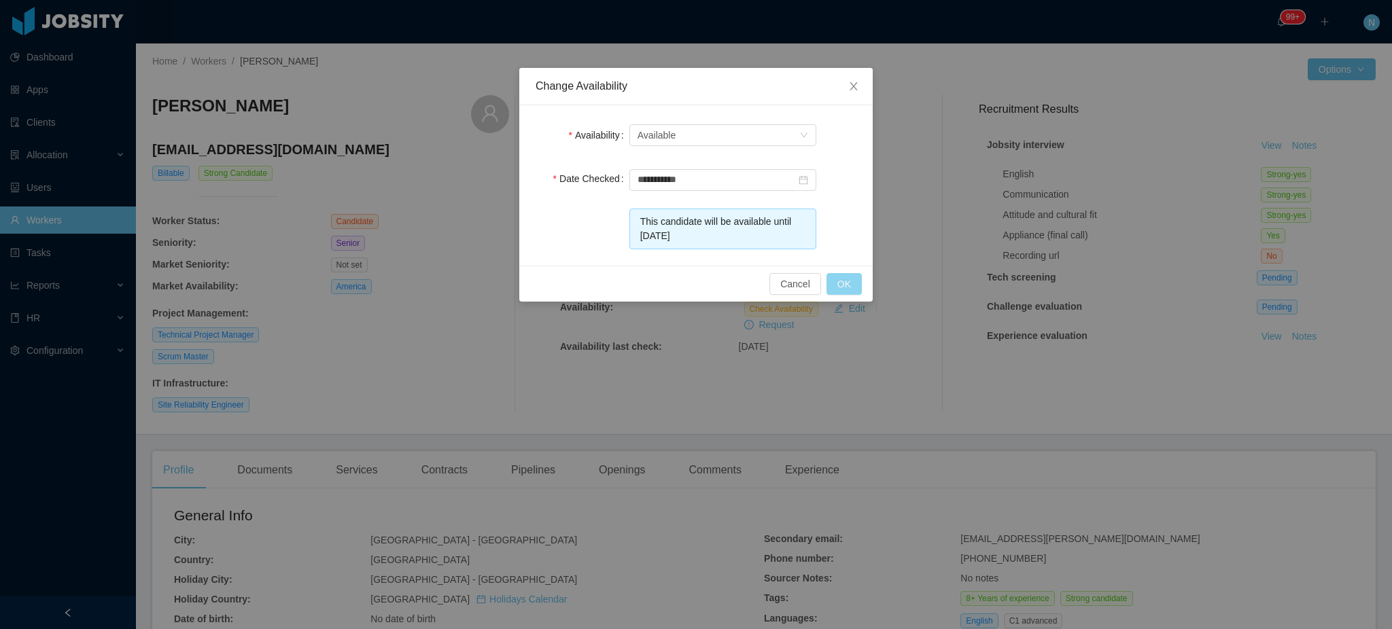
click at [853, 282] on button "OK" at bounding box center [843, 284] width 35 height 22
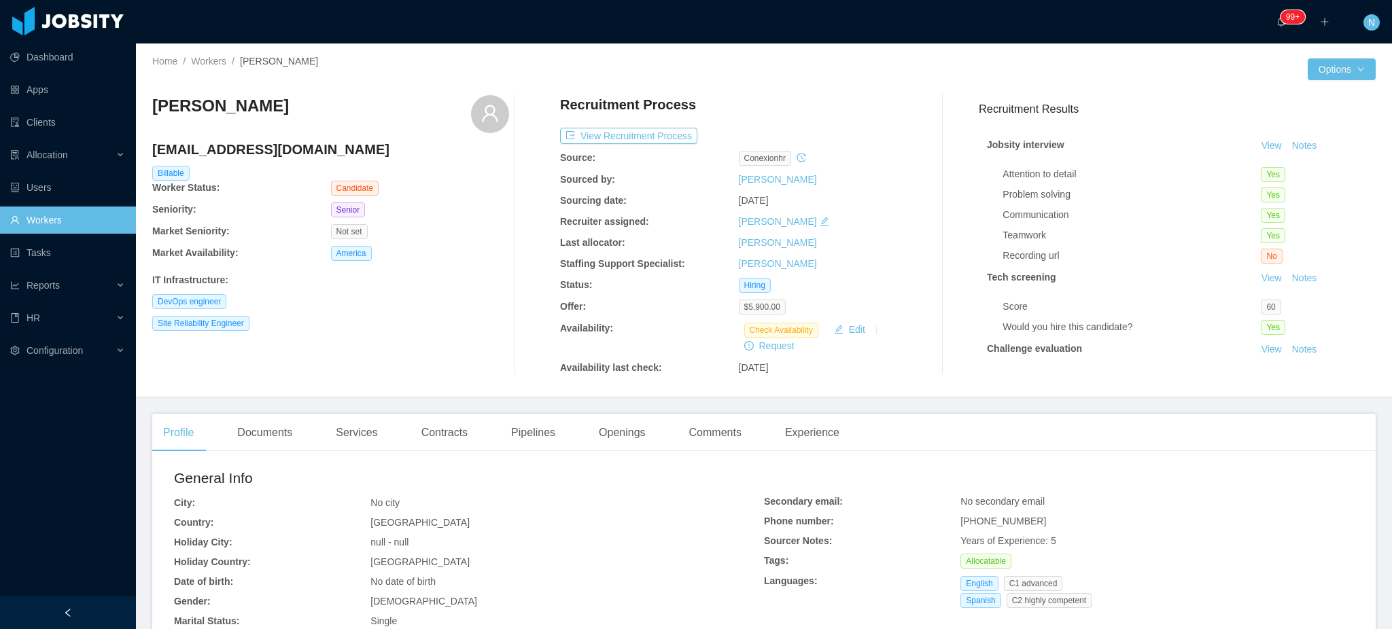
click at [215, 151] on h4 "carreirajuan@gmail.com" at bounding box center [330, 149] width 357 height 19
click at [215, 151] on h4 "[EMAIL_ADDRESS][DOMAIN_NAME]" at bounding box center [330, 149] width 357 height 19
copy h4 "[EMAIL_ADDRESS][DOMAIN_NAME]"
click at [851, 327] on button "Edit" at bounding box center [849, 329] width 42 height 16
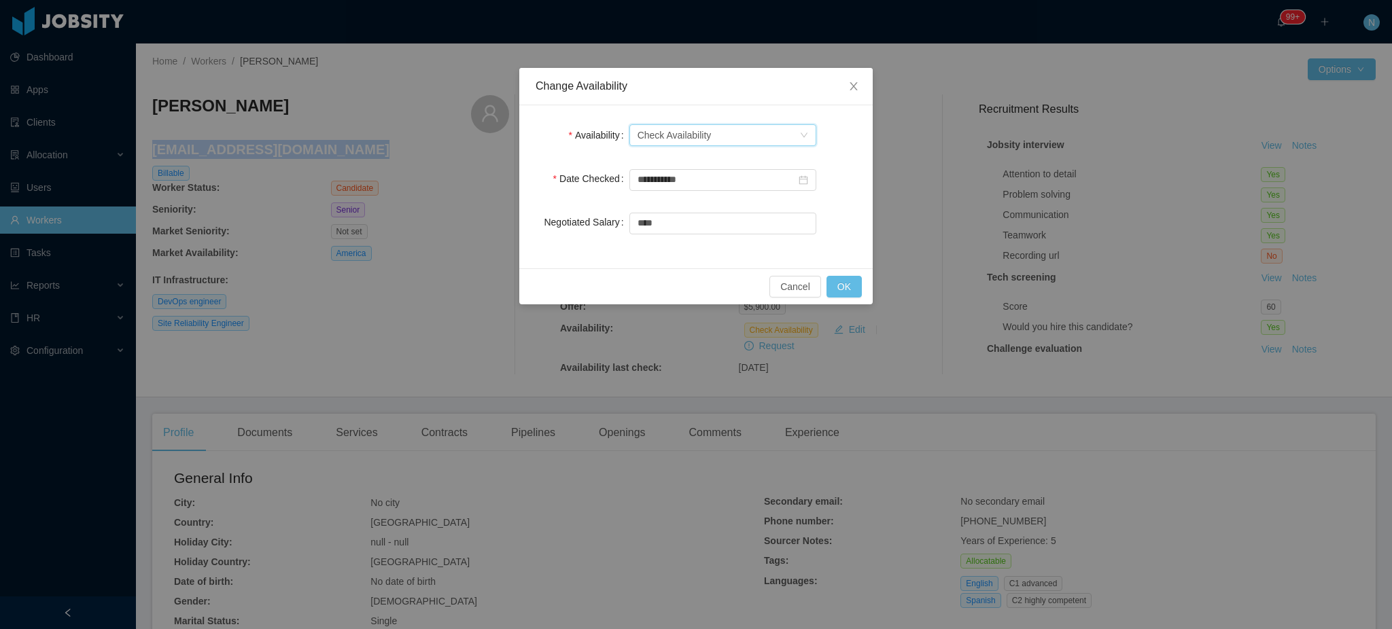
click at [705, 135] on div "Check Availability" at bounding box center [674, 135] width 74 height 20
click at [707, 160] on li "Available" at bounding box center [722, 163] width 187 height 22
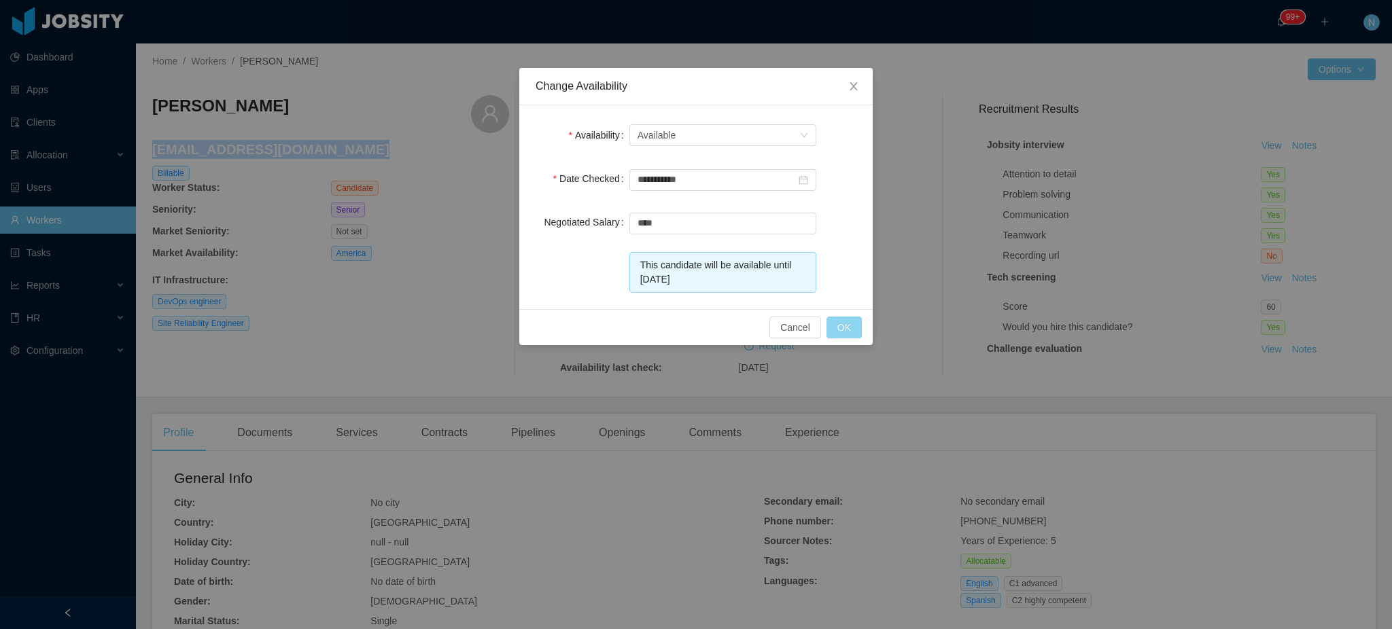
click at [838, 321] on button "OK" at bounding box center [843, 328] width 35 height 22
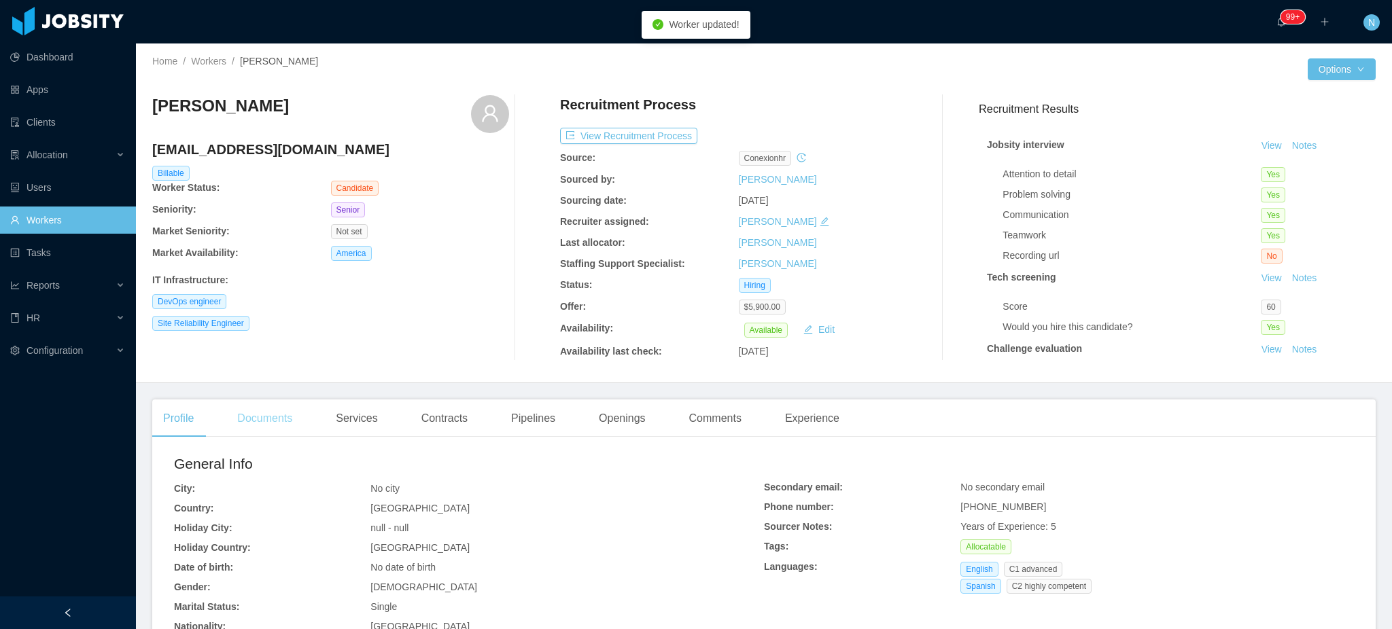
click at [277, 424] on div "Documents" at bounding box center [264, 419] width 77 height 38
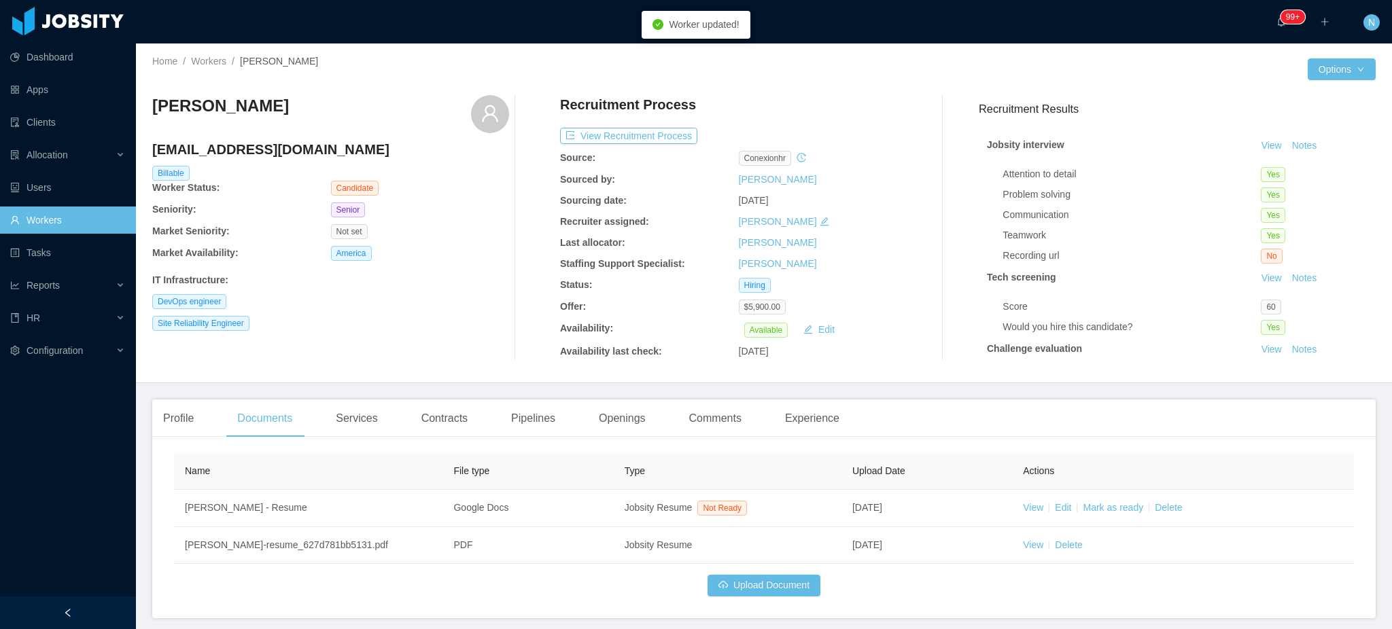
scroll to position [52, 0]
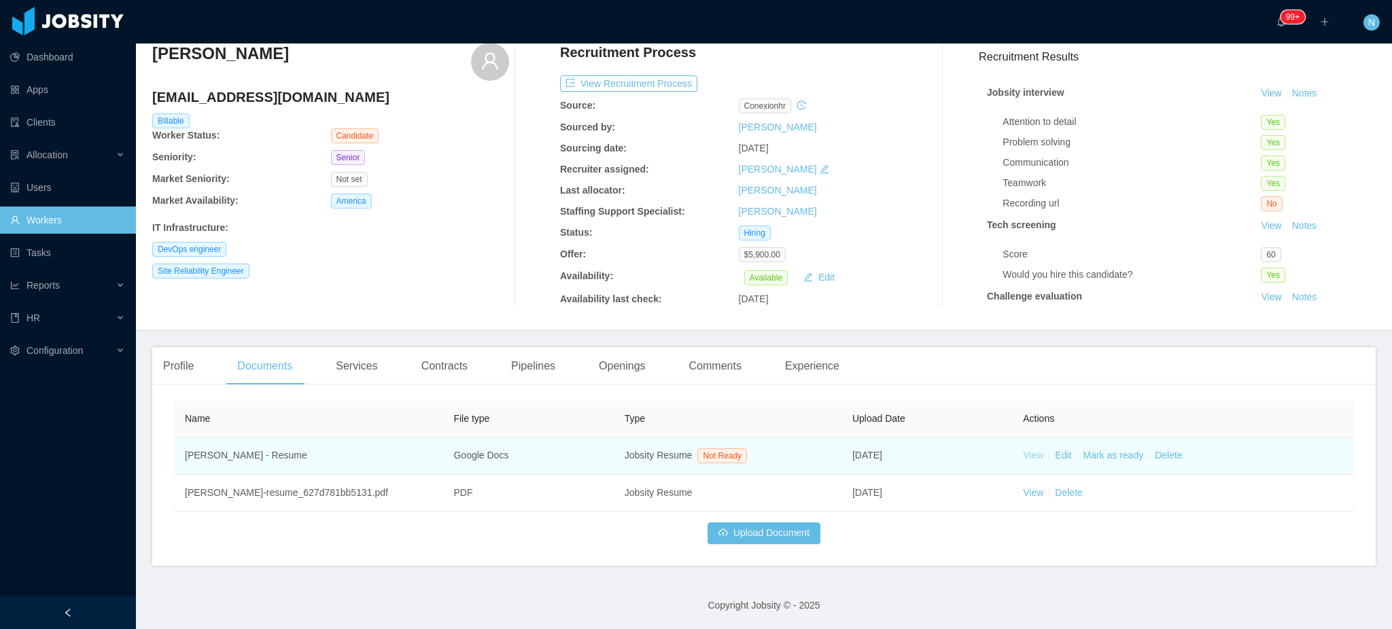
click at [1023, 458] on link "View" at bounding box center [1033, 455] width 20 height 11
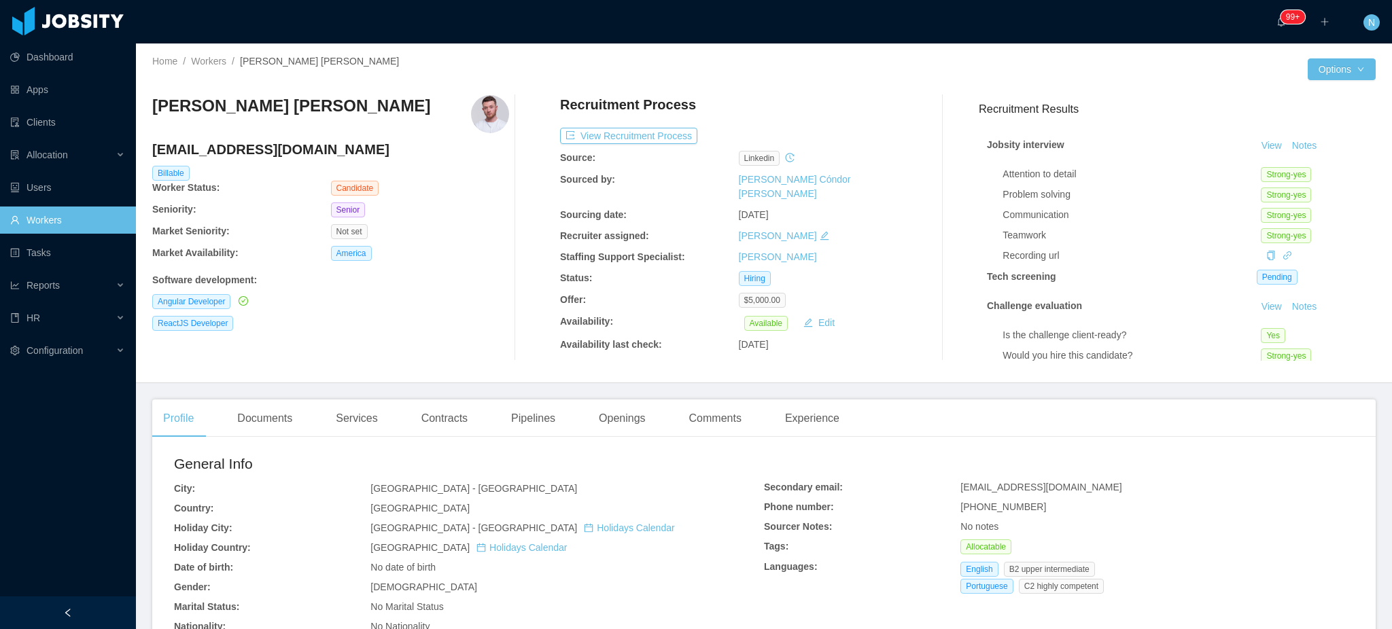
click at [242, 144] on h4 "[EMAIL_ADDRESS][DOMAIN_NAME]" at bounding box center [330, 149] width 357 height 19
click at [243, 144] on h4 "[EMAIL_ADDRESS][DOMAIN_NAME]" at bounding box center [330, 149] width 357 height 19
copy h4 "[EMAIL_ADDRESS][DOMAIN_NAME]"
